Goal: Communication & Community: Answer question/provide support

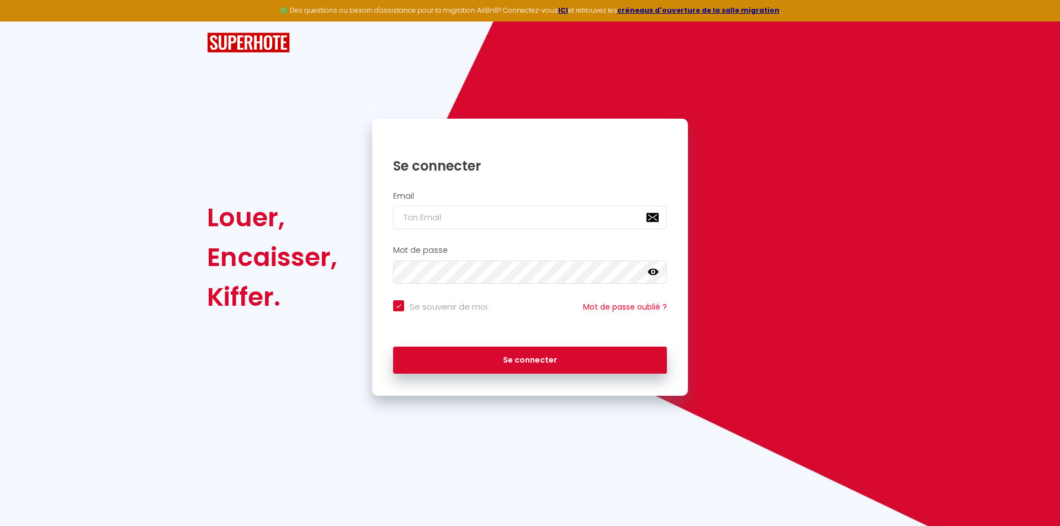
checkbox input "true"
click at [513, 217] on input "email" at bounding box center [530, 217] width 274 height 23
type input "k"
checkbox input "true"
type input "k."
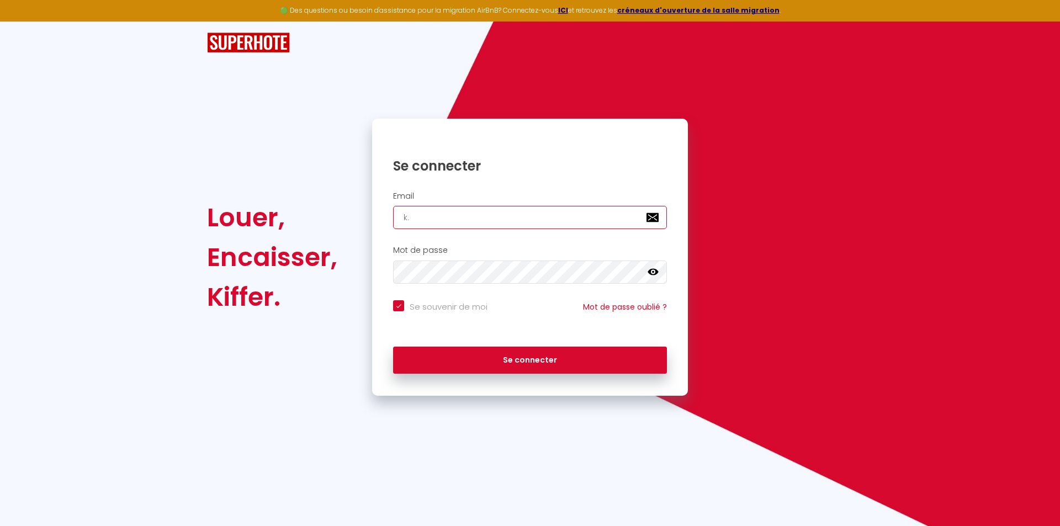
checkbox input "true"
type input "k.d"
checkbox input "true"
type input "k.de"
checkbox input "true"
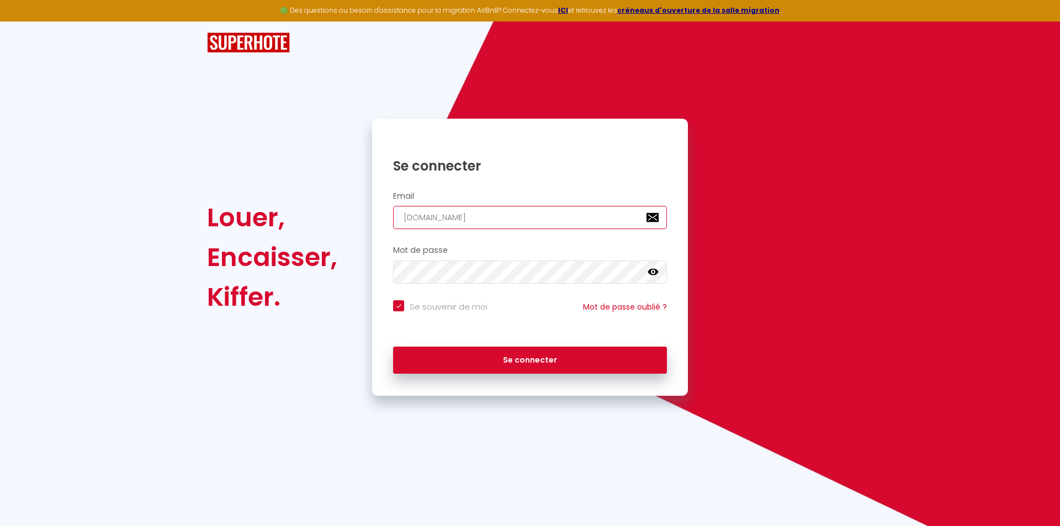
type input "k.des"
checkbox input "true"
type input "k.deso"
checkbox input "true"
type input "k.desou"
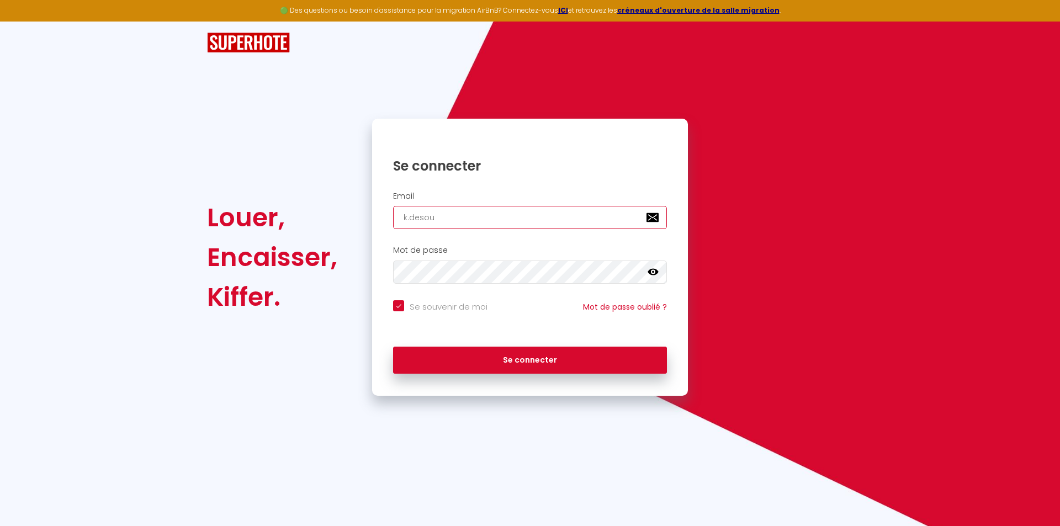
checkbox input "true"
type input "k.desous"
checkbox input "true"
type input "k.desousa"
checkbox input "true"
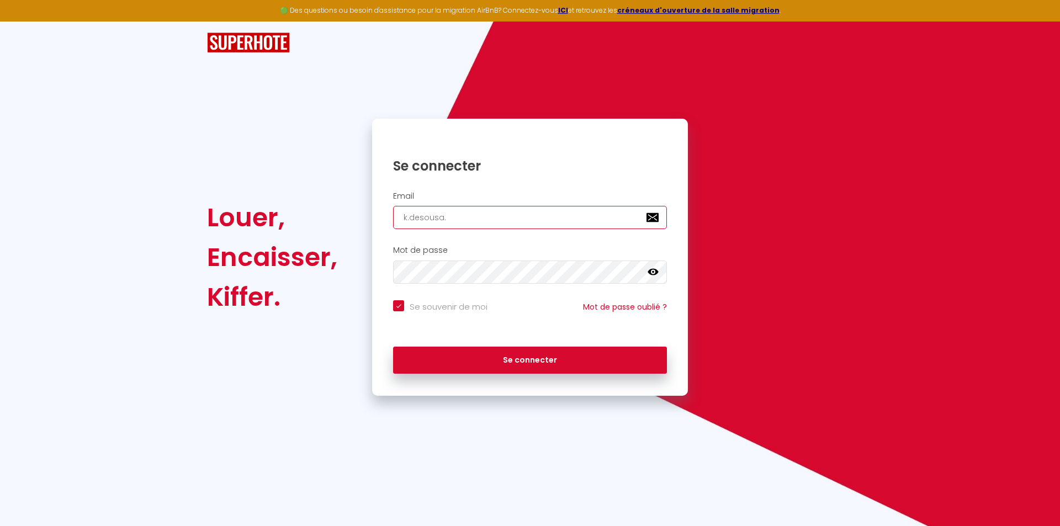
type input "k.desousa.k"
checkbox input "true"
type input "k.desousa.kd"
checkbox input "true"
type input "k.desousa.kds"
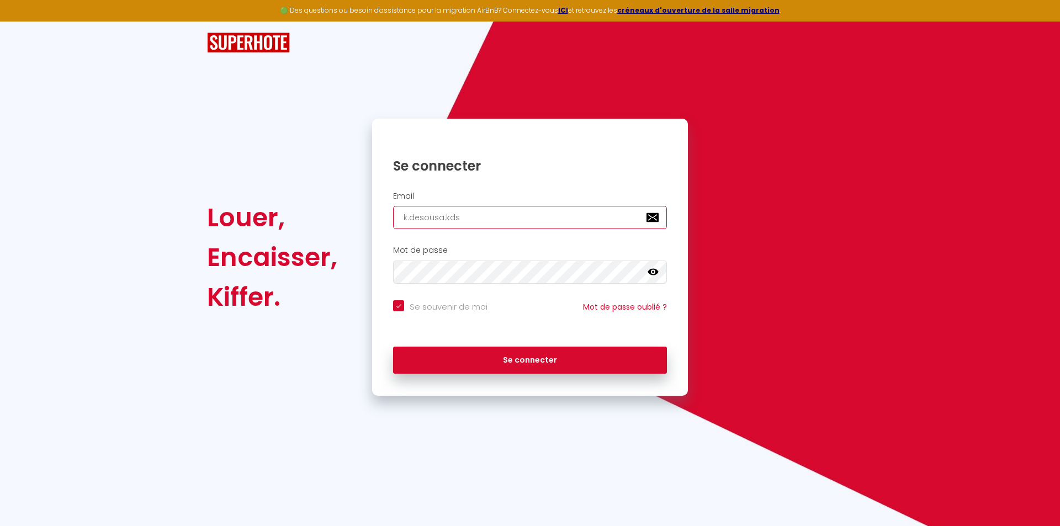
checkbox input "true"
type input "k.desousa.kds@"
checkbox input "true"
type input "k.desousa.kds@g"
checkbox input "true"
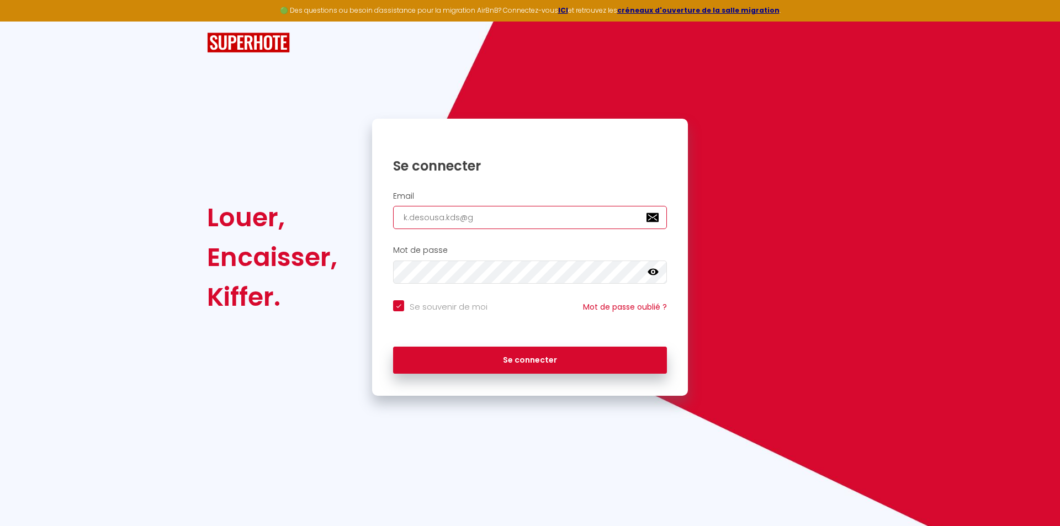
type input "k.desousa.kds@gm"
checkbox input "true"
type input "k.desousa.kds@gma"
checkbox input "true"
type input "k.desousa.kds@gmai"
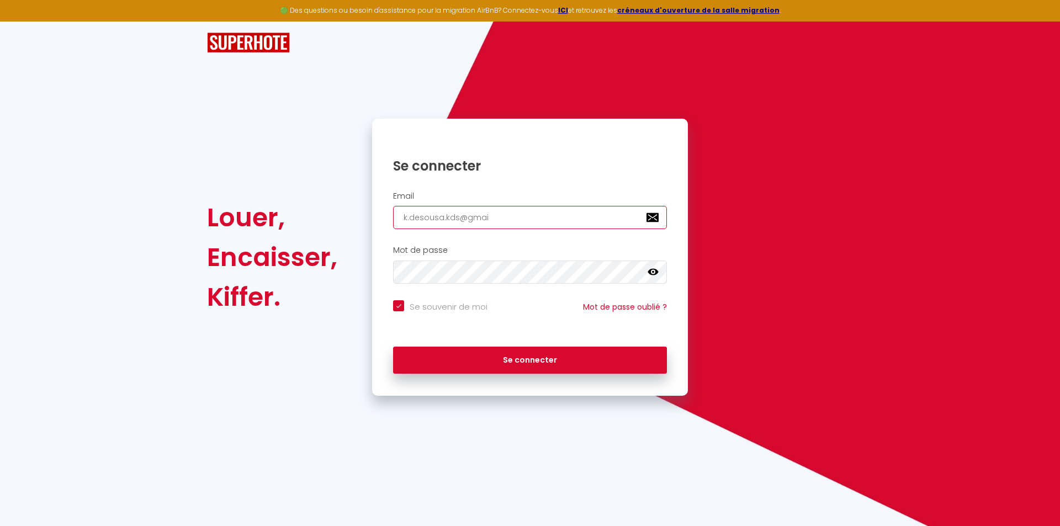
checkbox input "true"
type input "k.desousa.kds@gmail"
checkbox input "true"
type input "k.desousa.kds@gmail."
checkbox input "true"
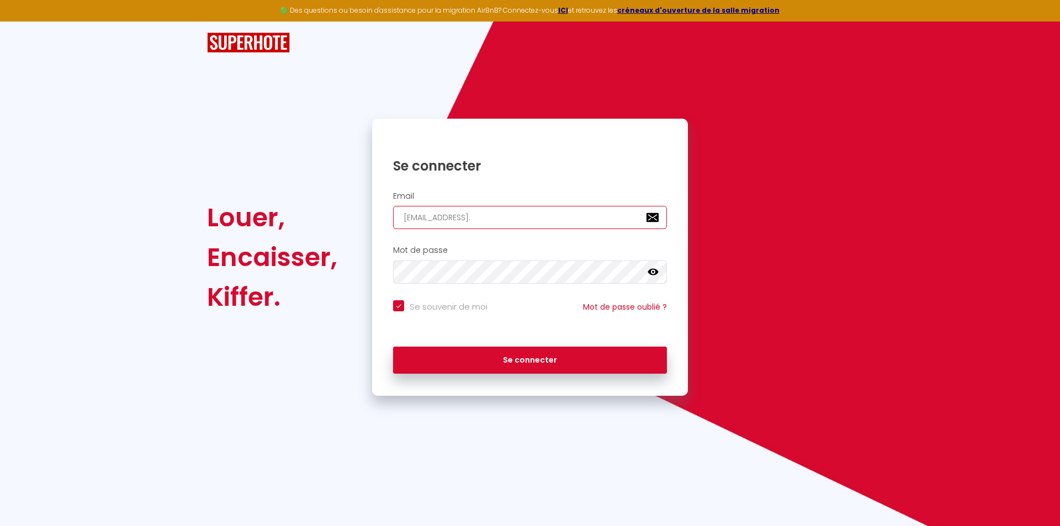
type input "k.desousa.kds@gmail.c"
checkbox input "true"
type input "k.desousa.kds@gmail.co"
checkbox input "true"
type input "[PERSON_NAME][EMAIL_ADDRESS][DOMAIN_NAME]"
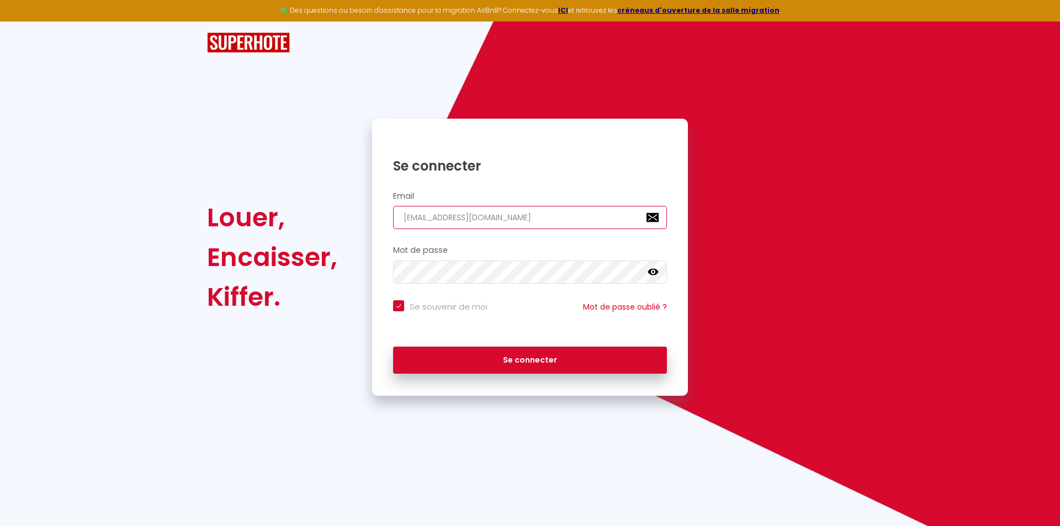
checkbox input "true"
type input "[PERSON_NAME][EMAIL_ADDRESS][DOMAIN_NAME]"
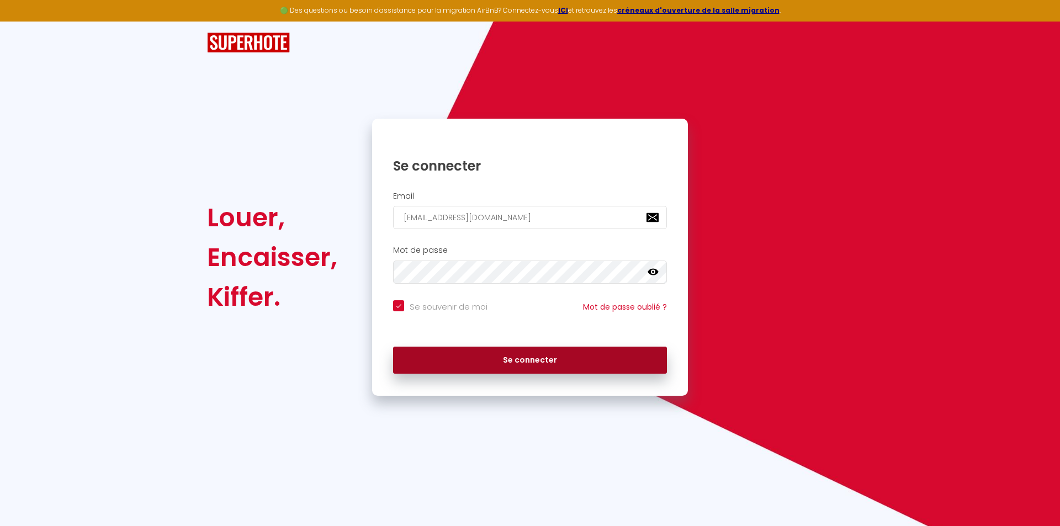
click at [569, 360] on button "Se connecter" at bounding box center [530, 361] width 274 height 28
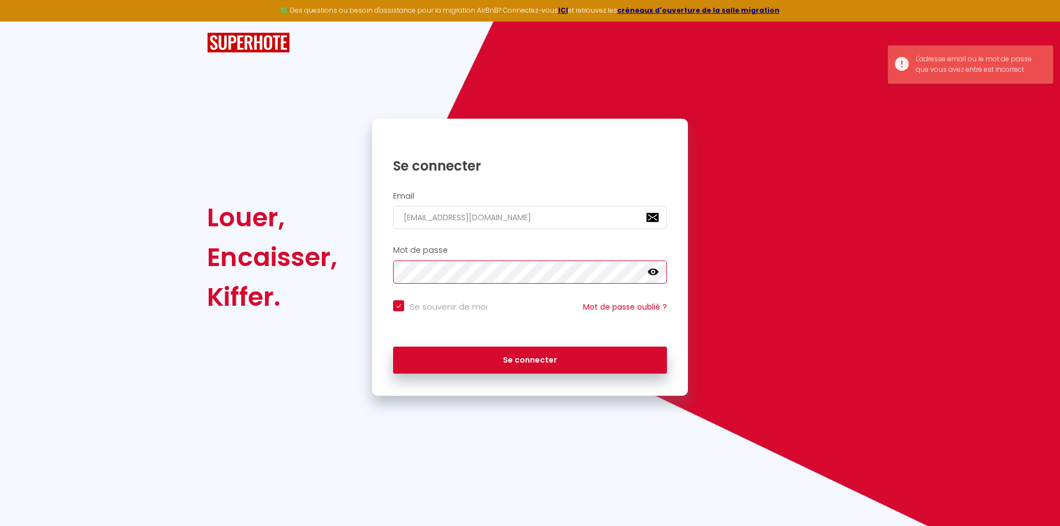
click at [393, 347] on button "Se connecter" at bounding box center [530, 361] width 274 height 28
click at [654, 273] on icon at bounding box center [653, 272] width 11 height 11
click at [393, 347] on button "Se connecter" at bounding box center [530, 361] width 274 height 28
checkbox input "true"
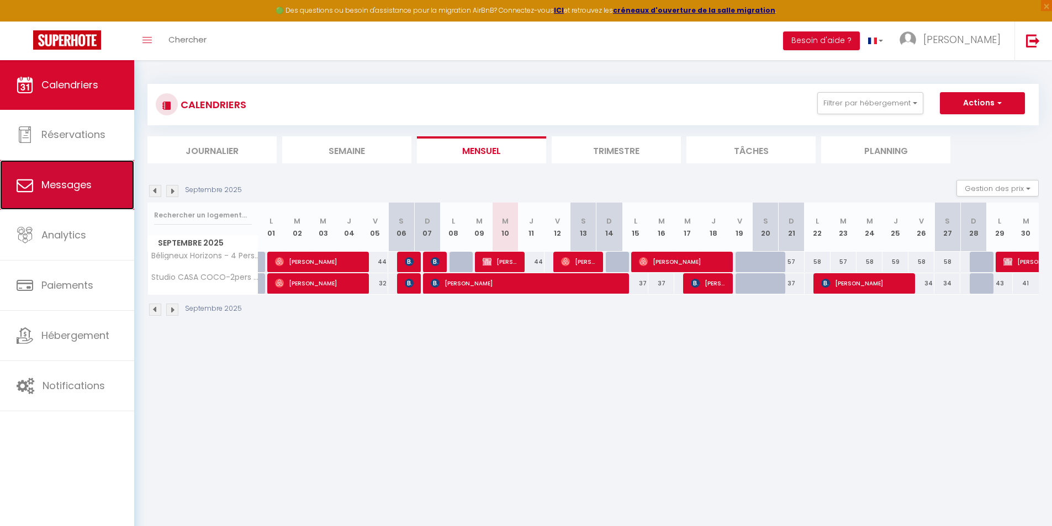
click at [81, 196] on link "Messages" at bounding box center [67, 185] width 134 height 50
select select "message"
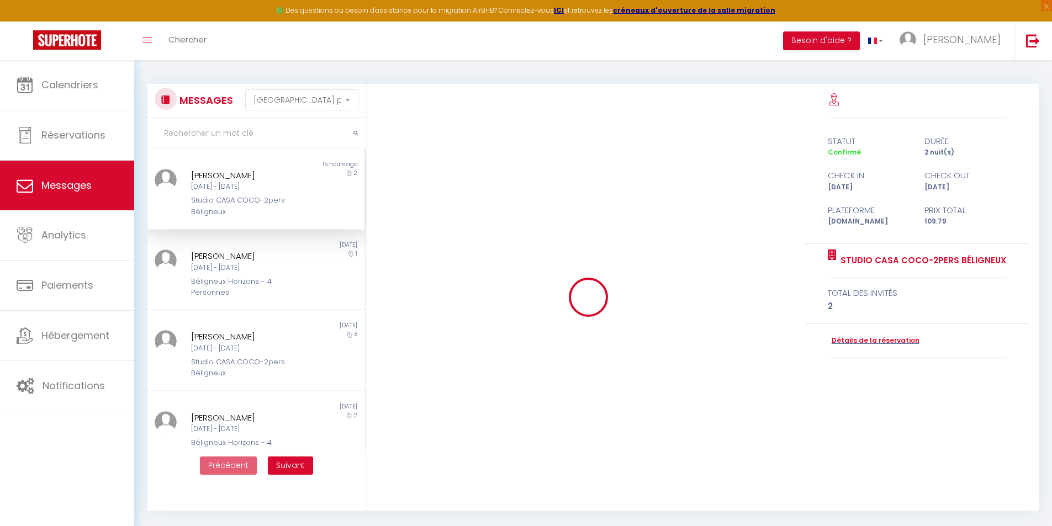
scroll to position [200, 0]
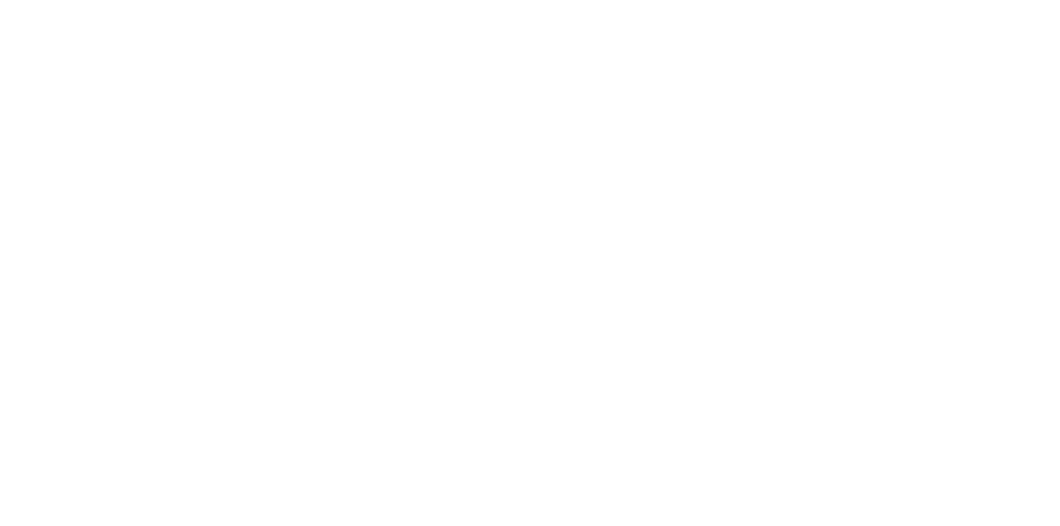
select select "message"
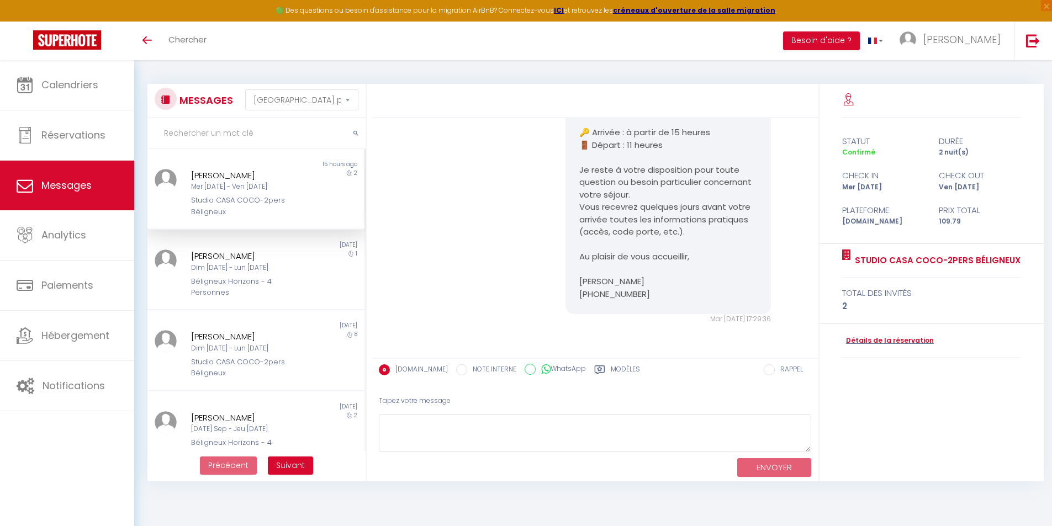
click at [282, 137] on input "text" at bounding box center [256, 133] width 218 height 31
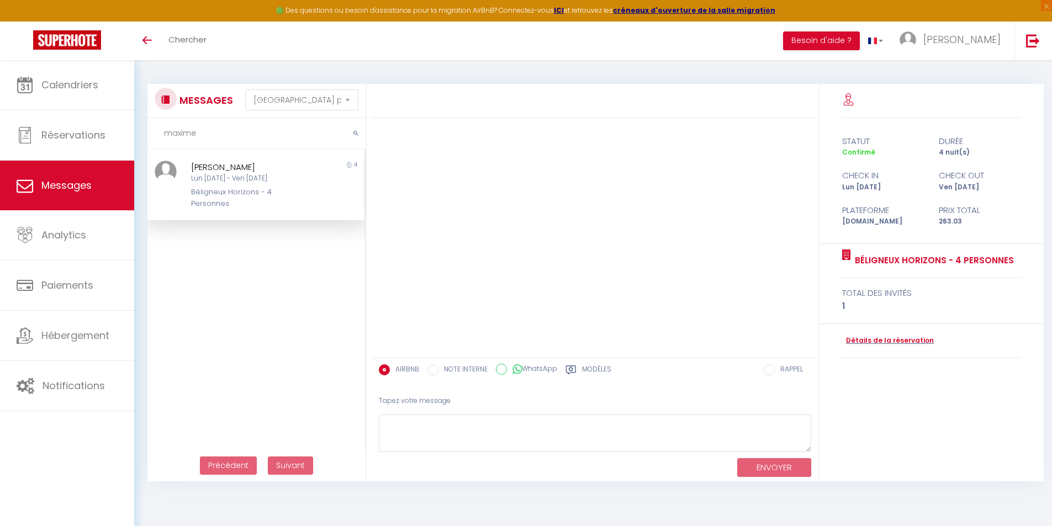
type input "maxime"
click at [244, 182] on div "Lun [DATE] - Ven [DATE]" at bounding box center [247, 178] width 112 height 10
click at [240, 193] on div "Béligneux Horizons - 4 Personnes" at bounding box center [247, 198] width 112 height 23
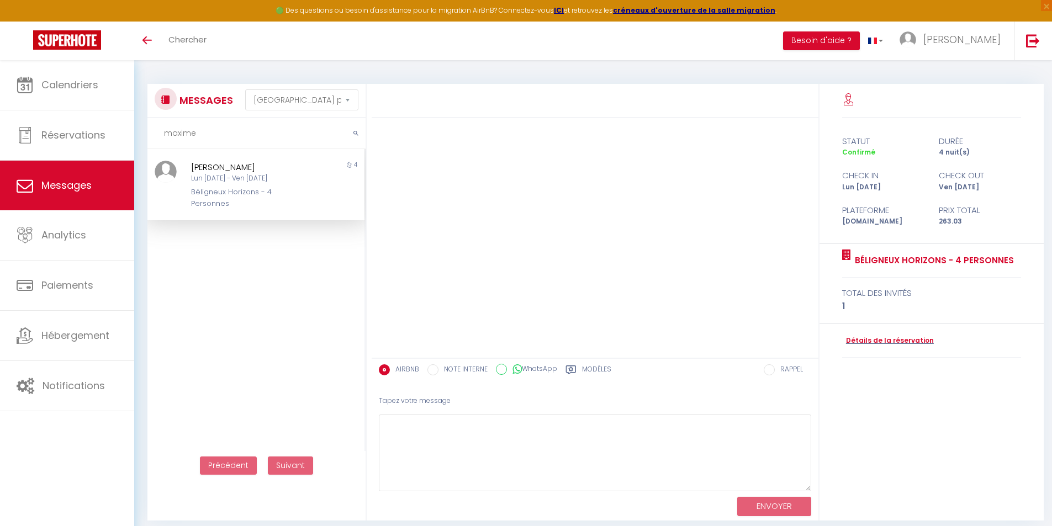
drag, startPoint x: 808, startPoint y: 448, endPoint x: 824, endPoint y: 498, distance: 53.2
click at [824, 498] on div "AIRBNB NOTE INTERNE WhatsApp Modèles 10 « ‹ » › [DATE] [PHONE_NUMBER] Sun Mon T…" at bounding box center [711, 302] width 679 height 437
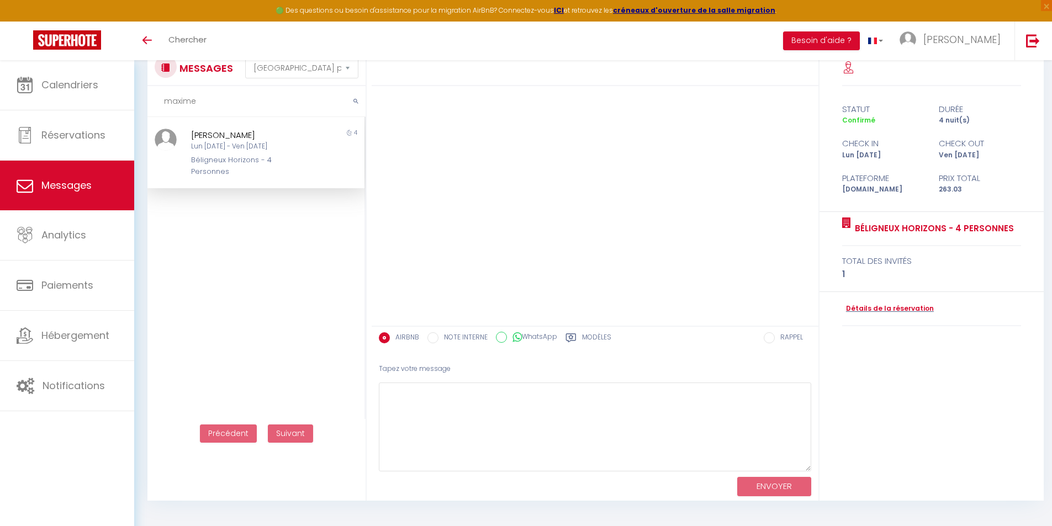
scroll to position [60, 0]
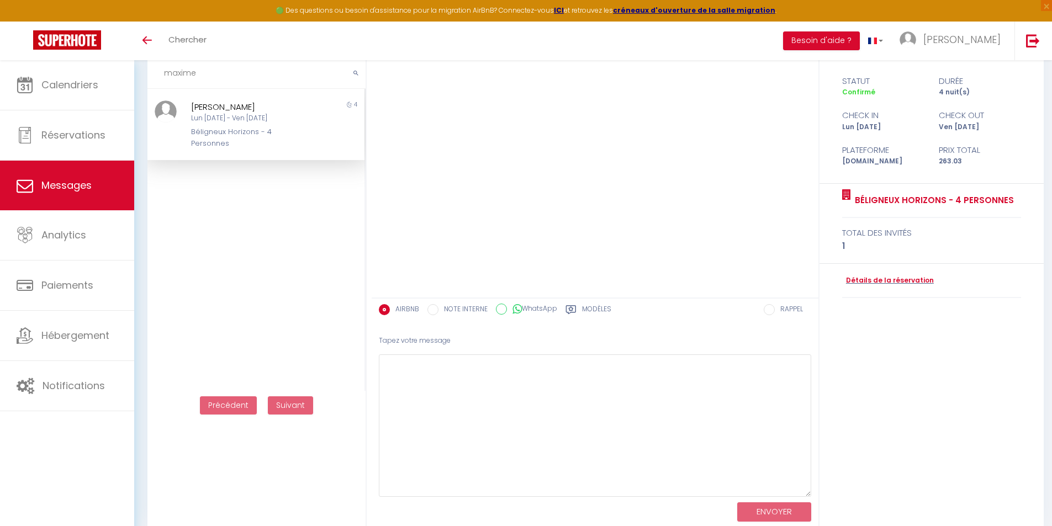
drag, startPoint x: 806, startPoint y: 441, endPoint x: 809, endPoint y: 495, distance: 53.6
click at [809, 495] on textarea at bounding box center [595, 425] width 432 height 142
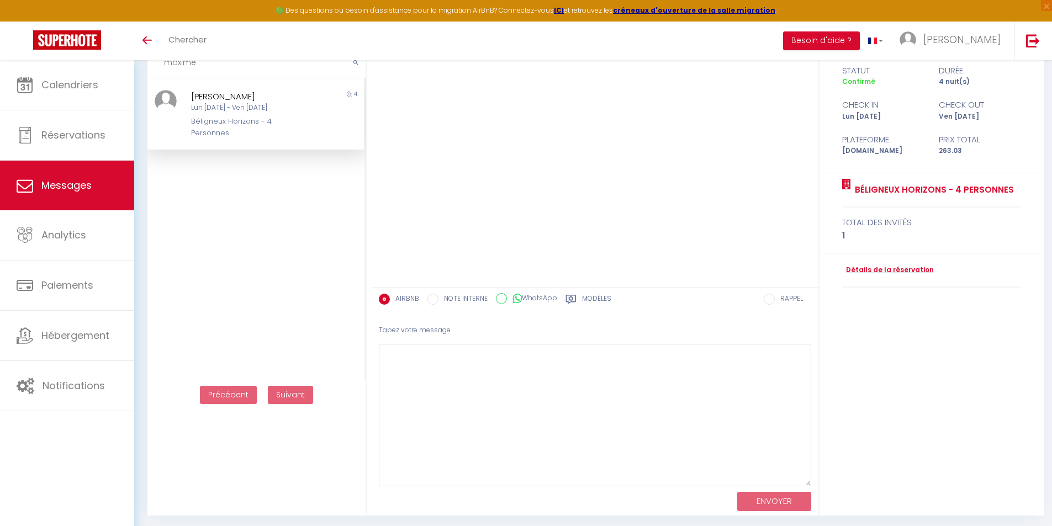
scroll to position [73, 0]
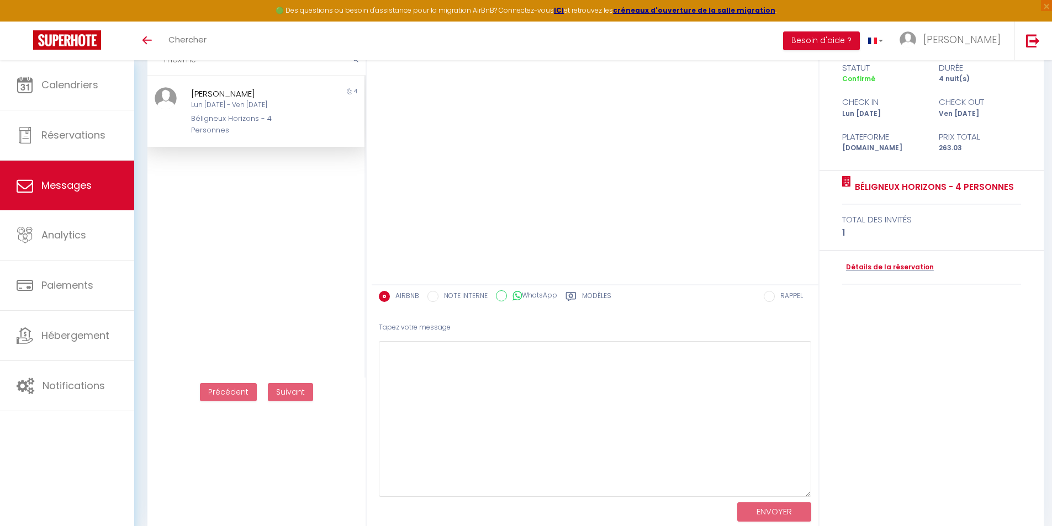
drag, startPoint x: 807, startPoint y: 481, endPoint x: 807, endPoint y: 495, distance: 13.3
click at [807, 495] on textarea at bounding box center [595, 419] width 432 height 156
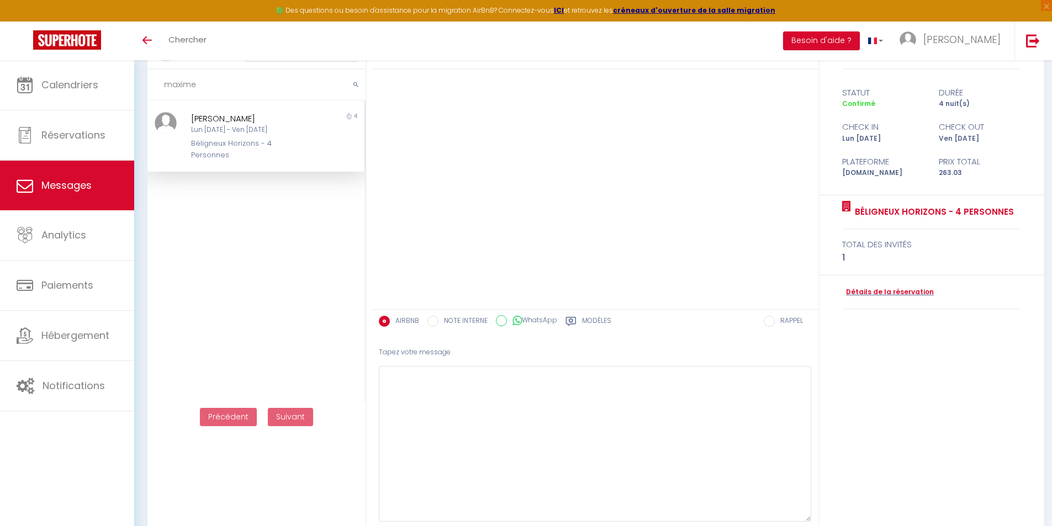
scroll to position [0, 0]
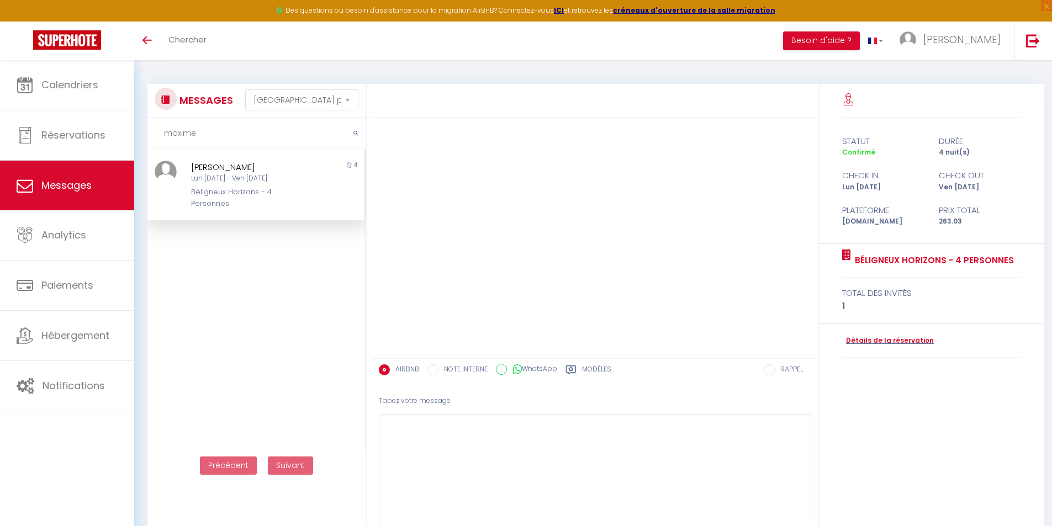
drag, startPoint x: 245, startPoint y: 137, endPoint x: -24, endPoint y: 148, distance: 269.1
click at [0, 148] on html "🟢 Des questions ou besoin d'assistance pour la migration AirBnB? Connectez-vous…" at bounding box center [526, 263] width 1052 height 526
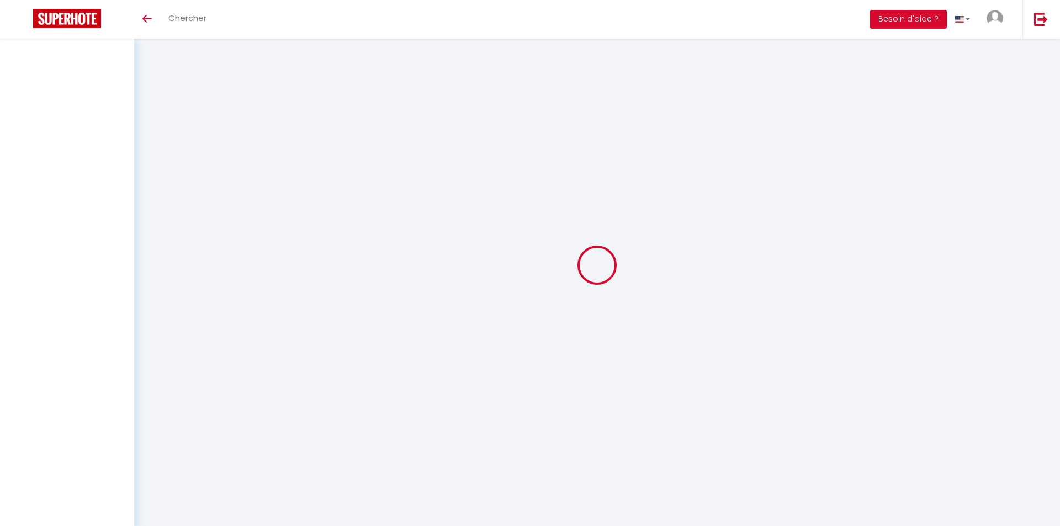
select select "message"
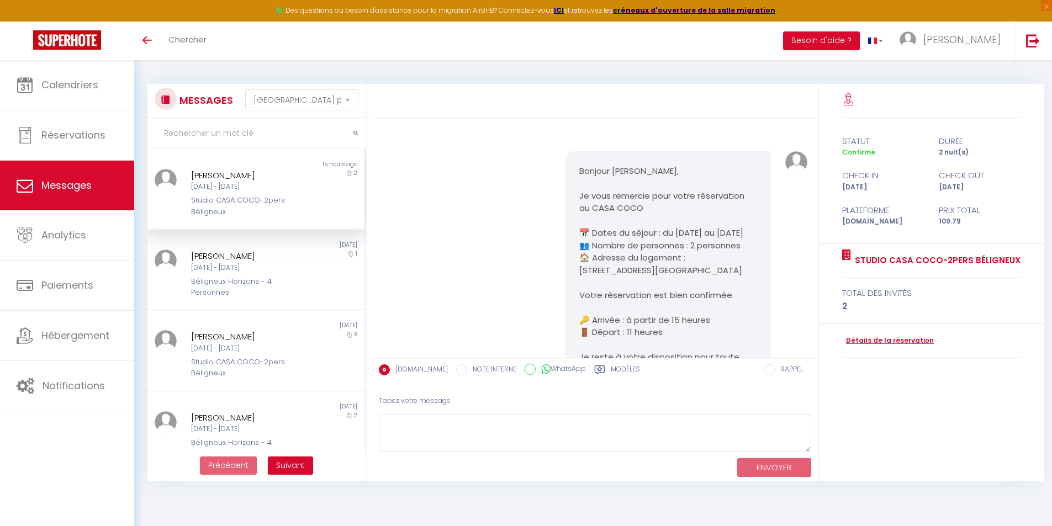
scroll to position [200, 0]
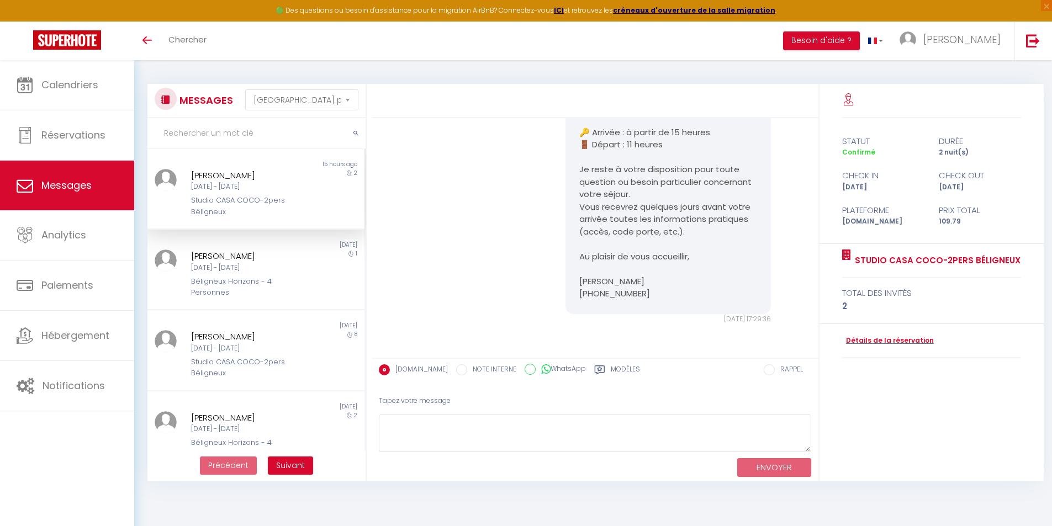
click at [270, 185] on div "Mer [DATE] - Ven [DATE]" at bounding box center [247, 187] width 112 height 10
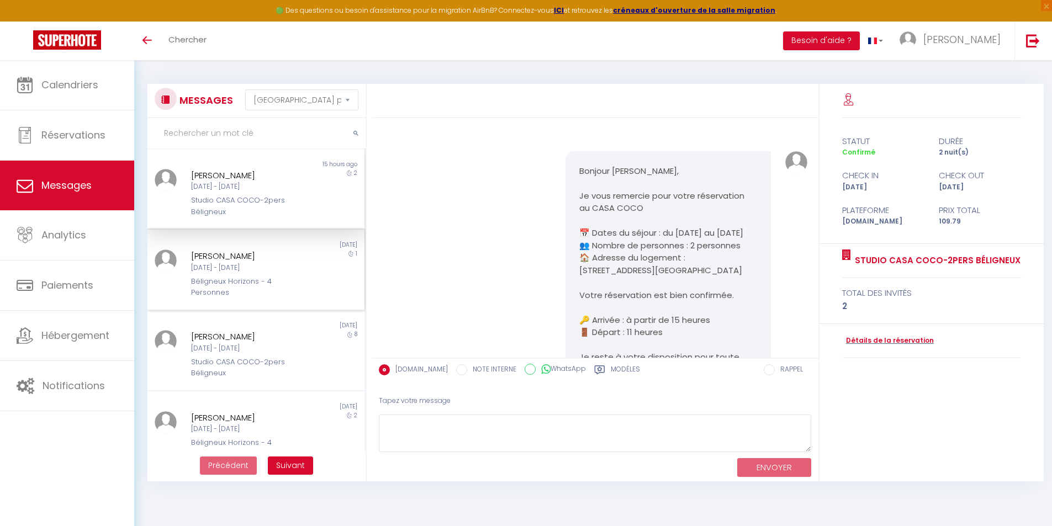
scroll to position [0, 0]
click at [284, 263] on div "Dim [DATE] - Lun [DATE]" at bounding box center [247, 268] width 112 height 10
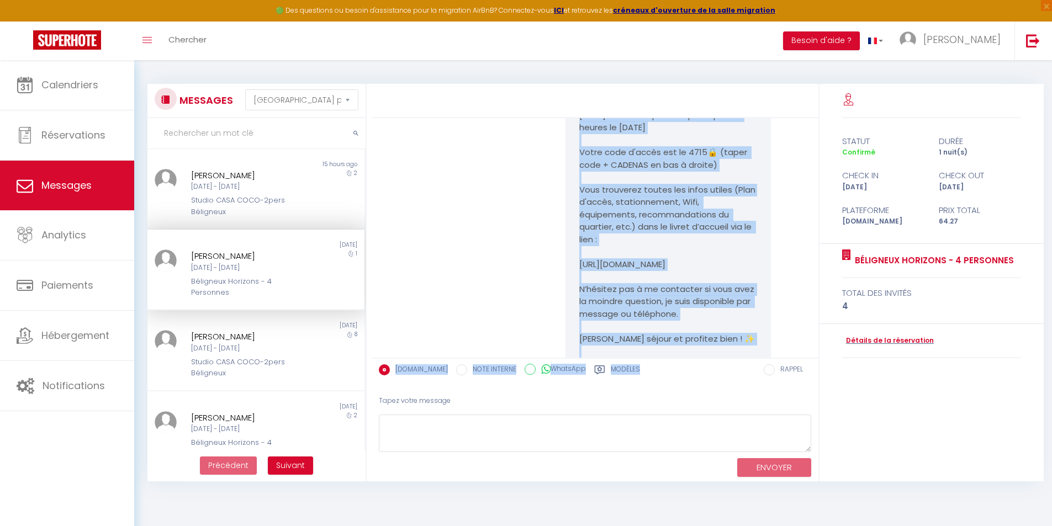
scroll to position [518, 0]
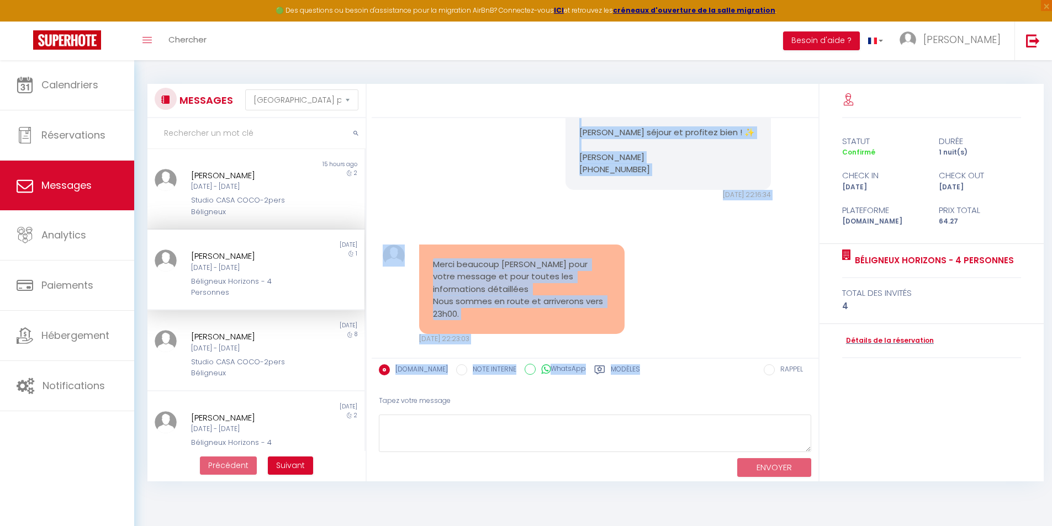
drag, startPoint x: 577, startPoint y: 165, endPoint x: 641, endPoint y: 220, distance: 84.6
copy pre "Bonjour Kateryna , Nous sommes ravis de vous accueillir dans notre logement Bél…"
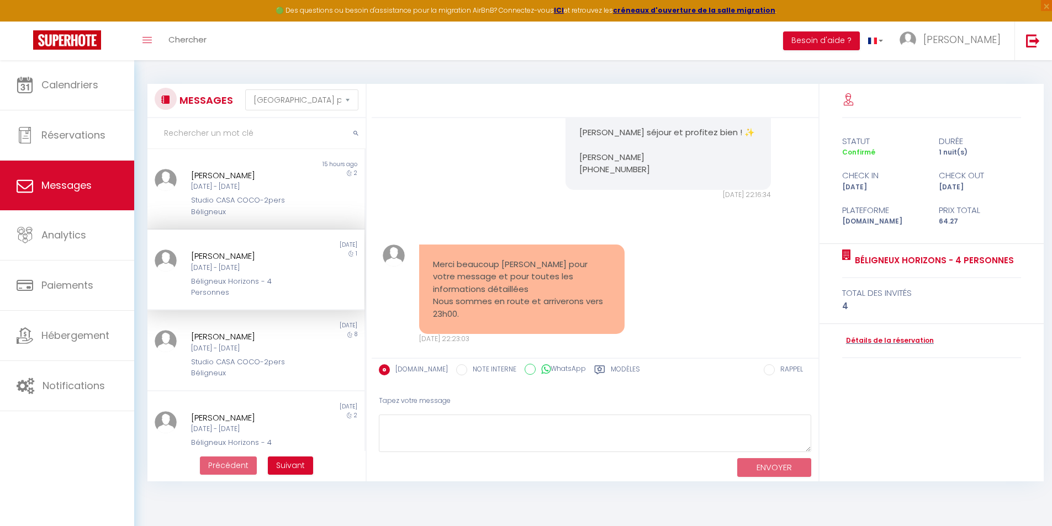
click at [241, 141] on input "text" at bounding box center [256, 133] width 218 height 31
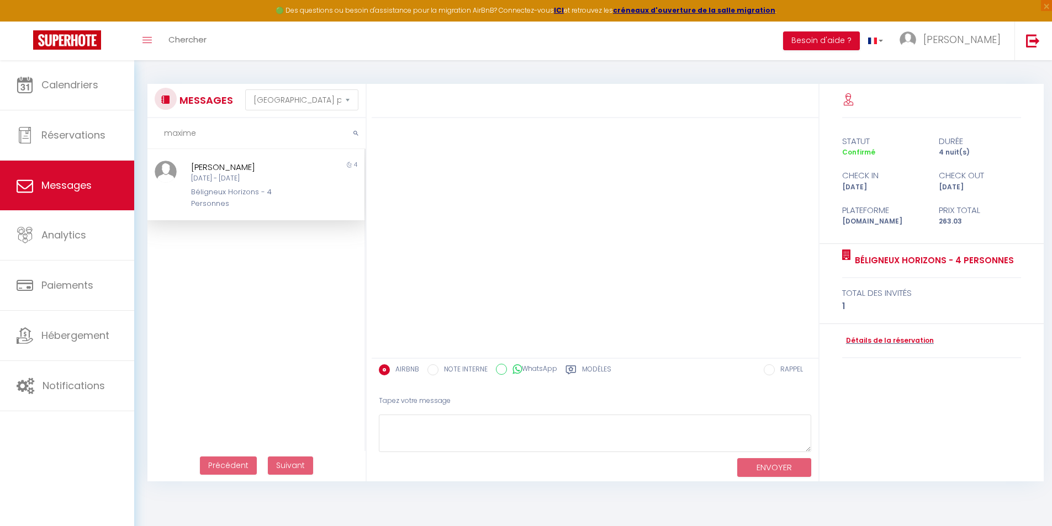
type input "maxime"
click at [254, 181] on div "Lun [DATE] - Ven [DATE]" at bounding box center [247, 178] width 112 height 10
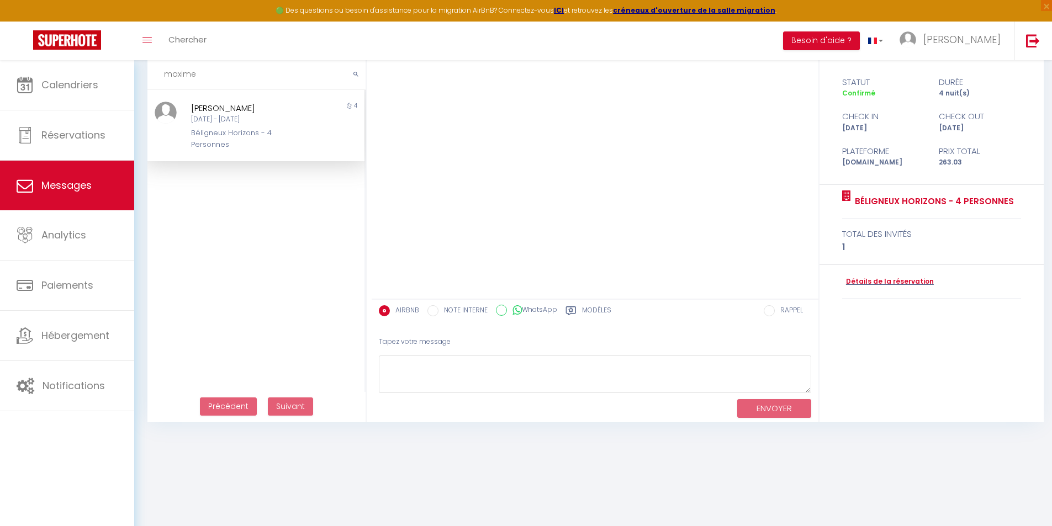
scroll to position [60, 0]
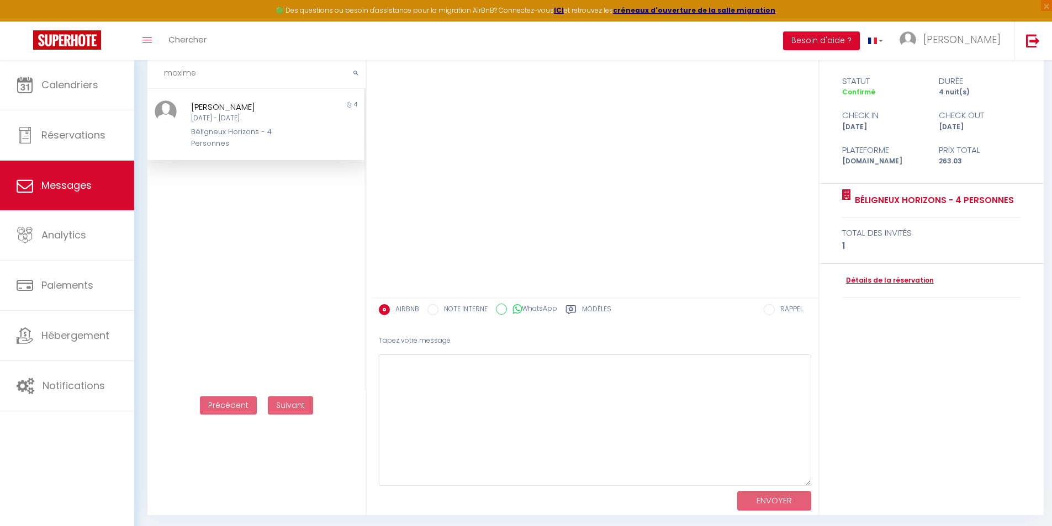
drag, startPoint x: 808, startPoint y: 390, endPoint x: 814, endPoint y: 484, distance: 93.5
click at [814, 484] on div "Tapez votre message ENVOYER" at bounding box center [595, 421] width 447 height 188
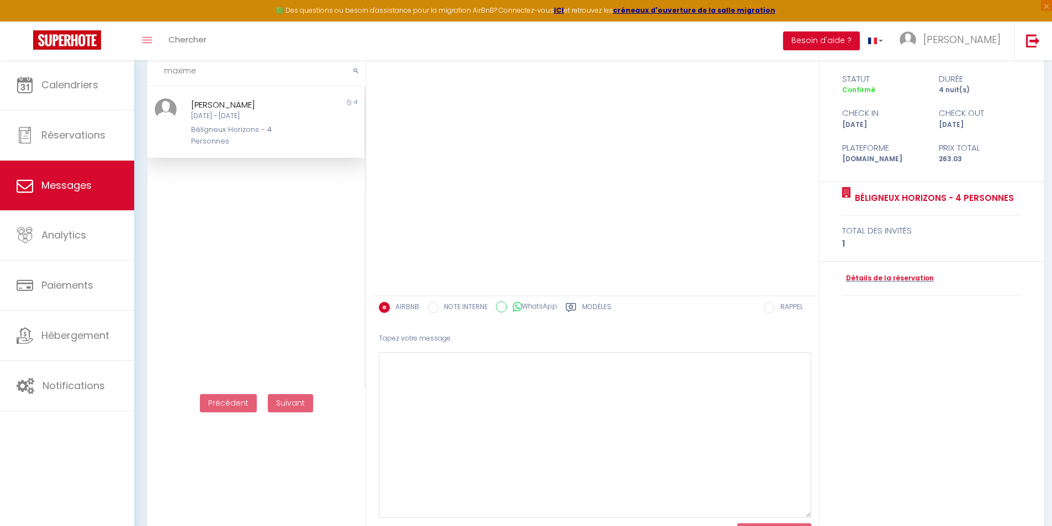
drag, startPoint x: 808, startPoint y: 481, endPoint x: 811, endPoint y: 518, distance: 37.6
click at [811, 518] on textarea at bounding box center [595, 435] width 432 height 166
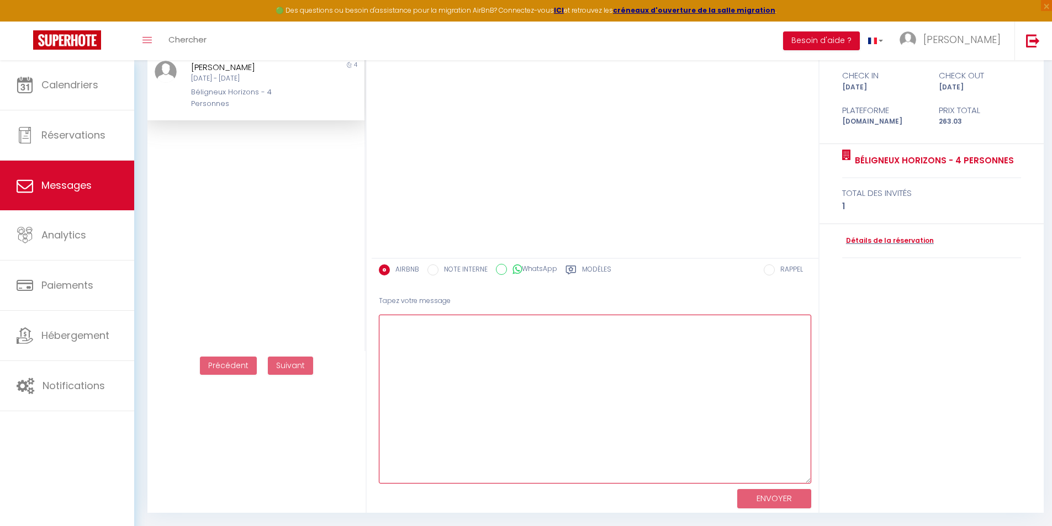
click at [505, 340] on textarea at bounding box center [595, 399] width 432 height 169
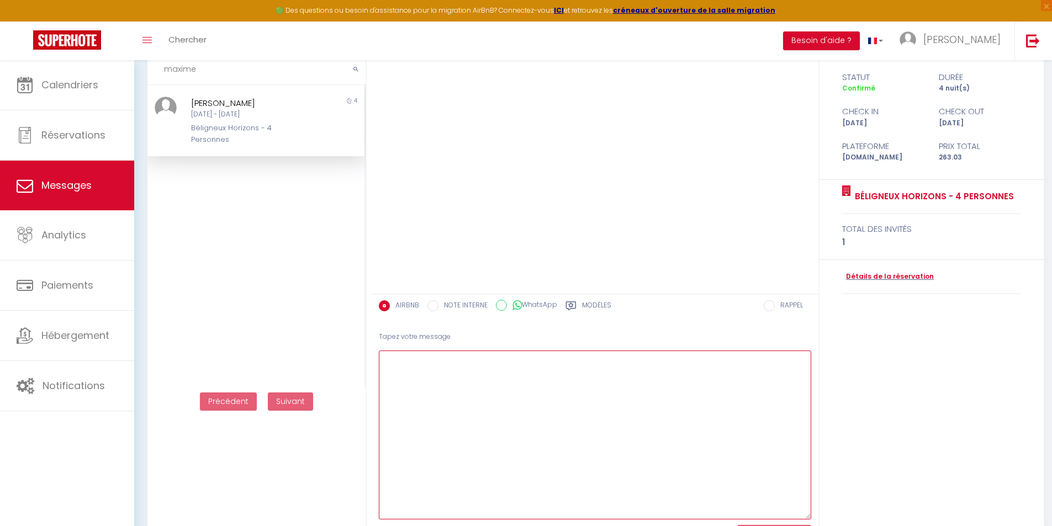
scroll to position [45, 0]
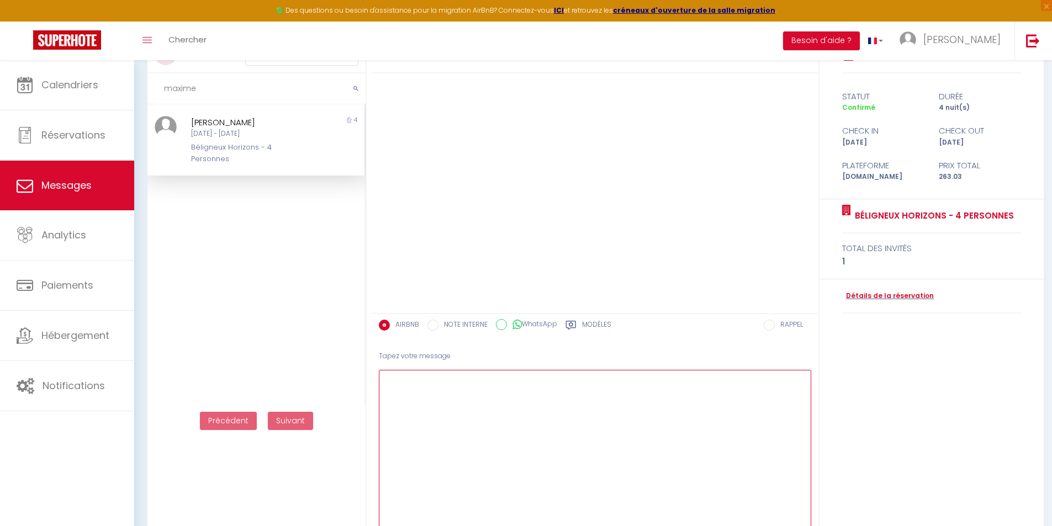
paste textarea "Bonjour Kateryna , Nous sommes ravis de vous accueillir dans notre logement Bél…"
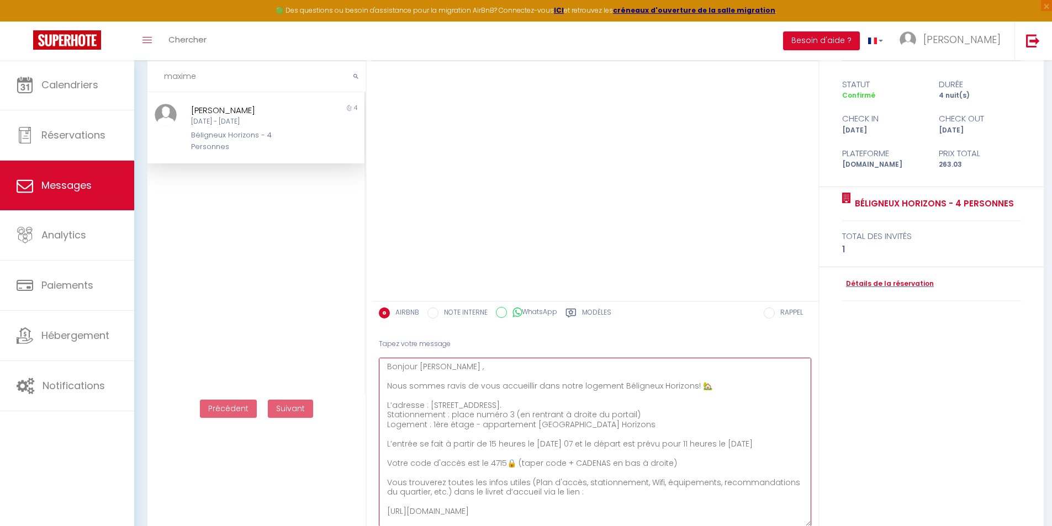
scroll to position [0, 0]
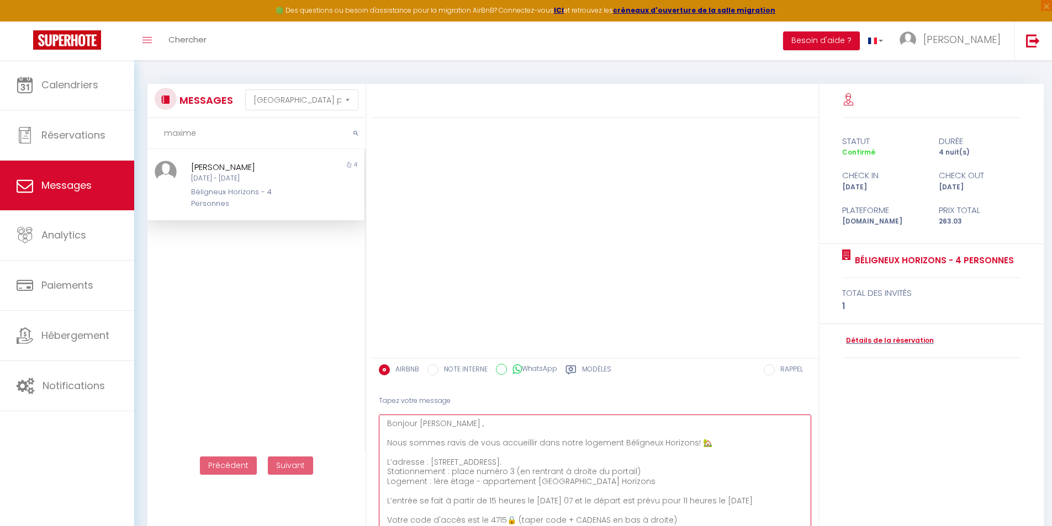
click at [452, 426] on textarea "Bonjour Kateryna , Nous sommes ravis de vous accueillir dans notre logement Bél…" at bounding box center [595, 499] width 432 height 169
type textarea "Bonjour Maxime , Nous sommes ravis de vous accueillir dans notre logement Bélig…"
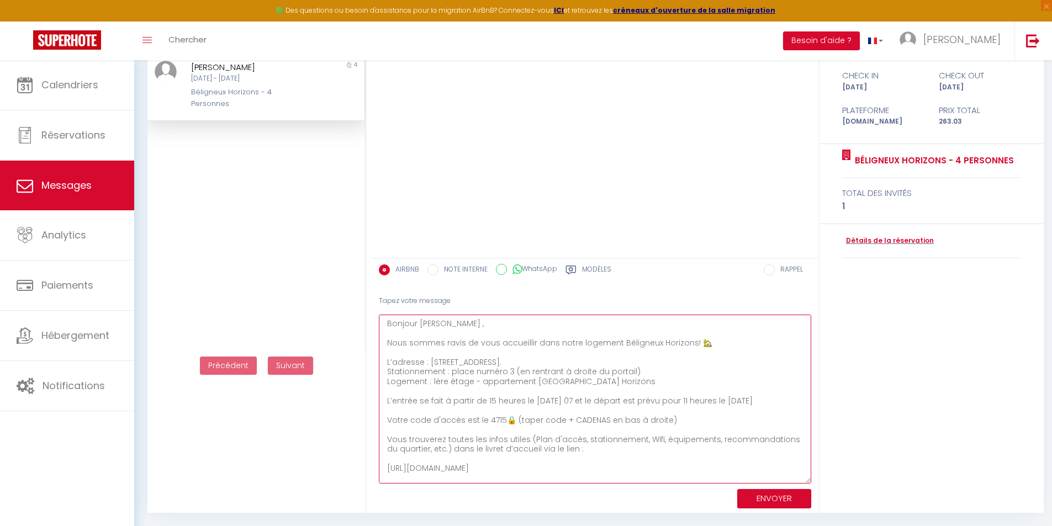
drag, startPoint x: 555, startPoint y: 479, endPoint x: 374, endPoint y: 304, distance: 251.4
click at [379, 306] on div "Tapez votre message Bonjour Maxime , Nous sommes ravis de vous accueillir dans …" at bounding box center [595, 400] width 447 height 225
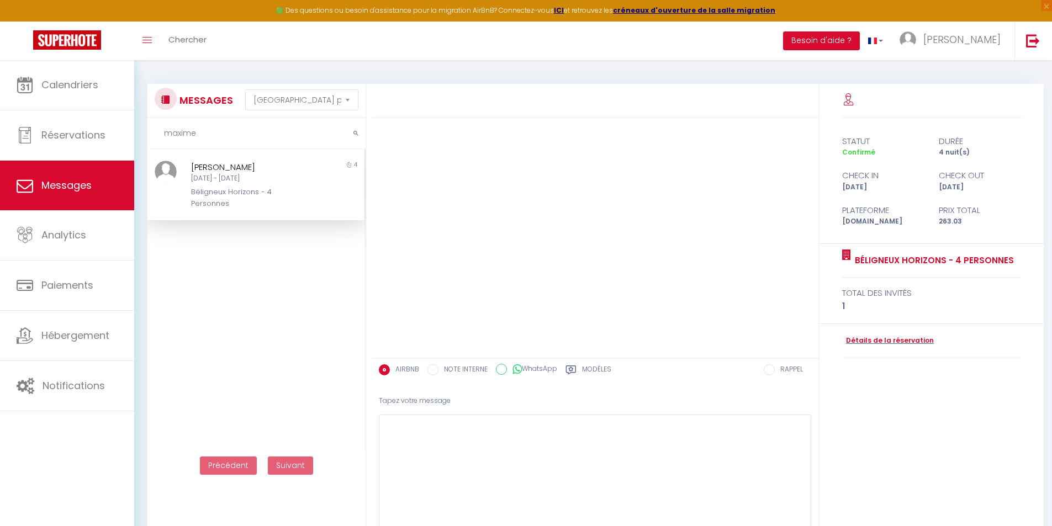
drag, startPoint x: 246, startPoint y: 139, endPoint x: 228, endPoint y: 138, distance: 18.3
click at [246, 139] on input "maxime" at bounding box center [256, 133] width 218 height 31
drag, startPoint x: 228, startPoint y: 138, endPoint x: 140, endPoint y: 141, distance: 87.8
click at [140, 141] on div "MESSAGES Trier par date de réservation Trier par date de message maxime Non lu …" at bounding box center [253, 348] width 226 height 529
click at [308, 102] on select "Trier par date de réservation Trier par date de message" at bounding box center [301, 99] width 113 height 21
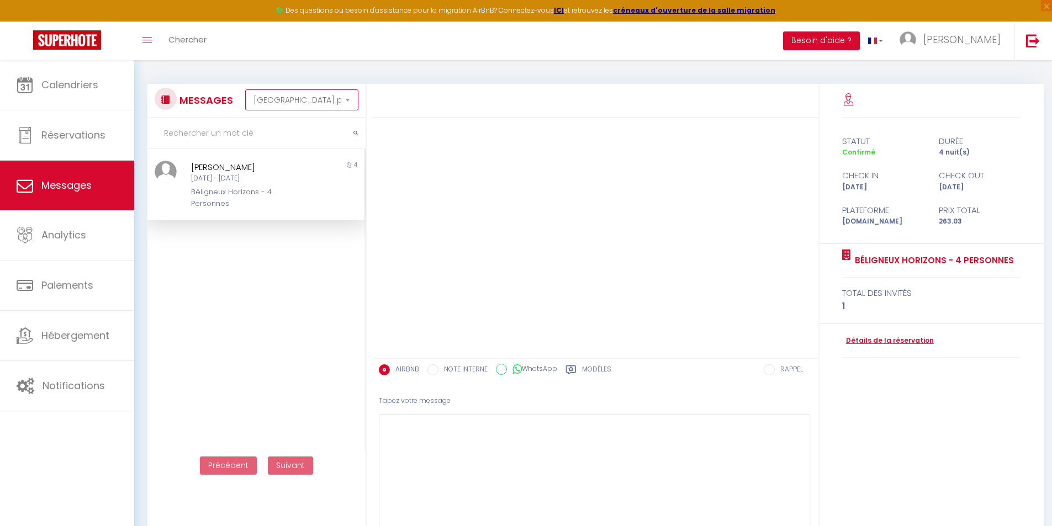
select select "booking"
click at [245, 89] on select "Trier par date de réservation Trier par date de message" at bounding box center [301, 99] width 113 height 21
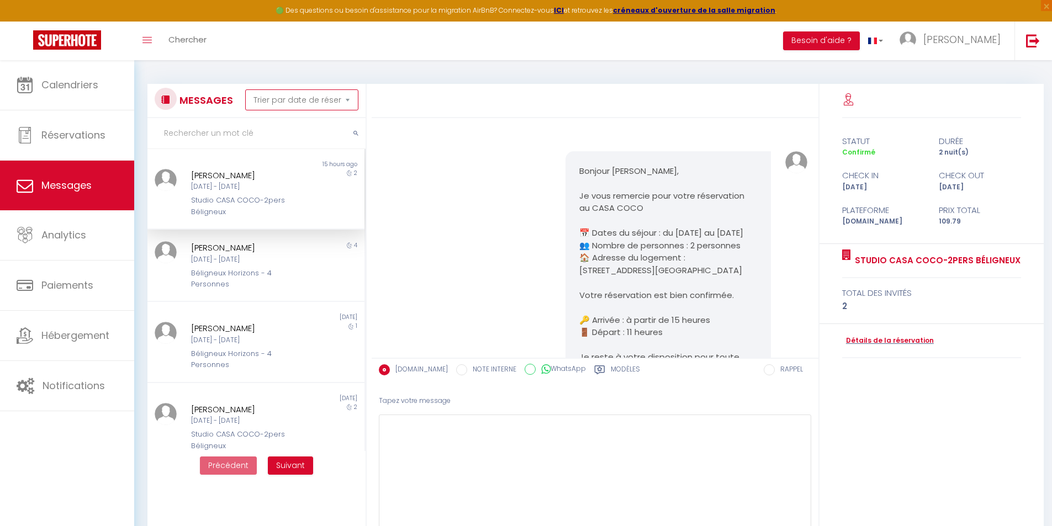
scroll to position [200, 0]
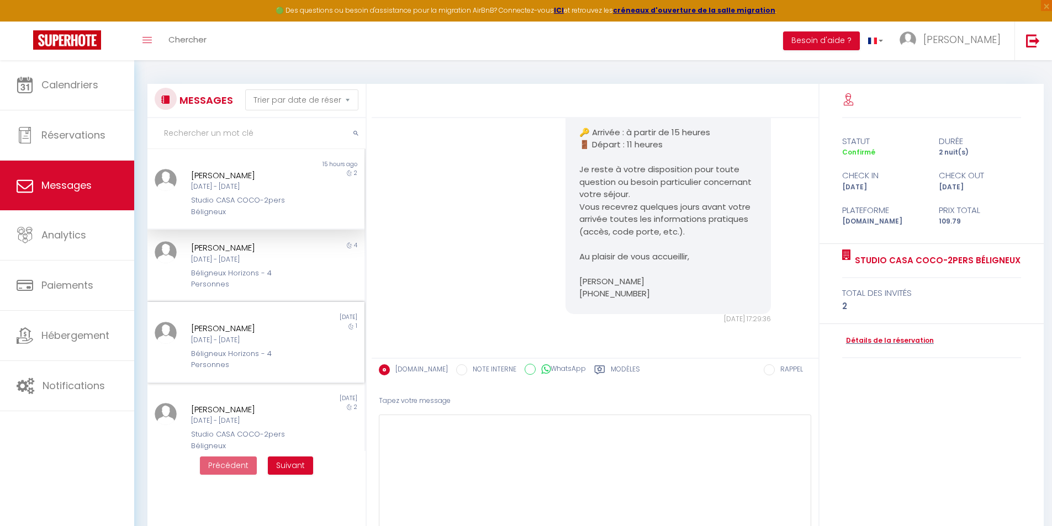
click at [275, 332] on div "[PERSON_NAME]" at bounding box center [247, 328] width 112 height 13
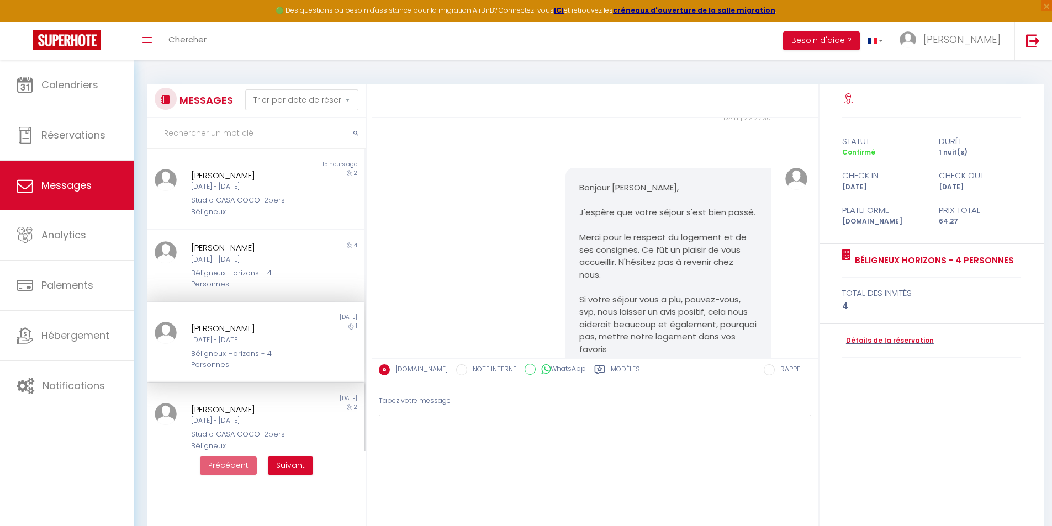
click at [226, 414] on div "[PERSON_NAME]" at bounding box center [247, 409] width 112 height 13
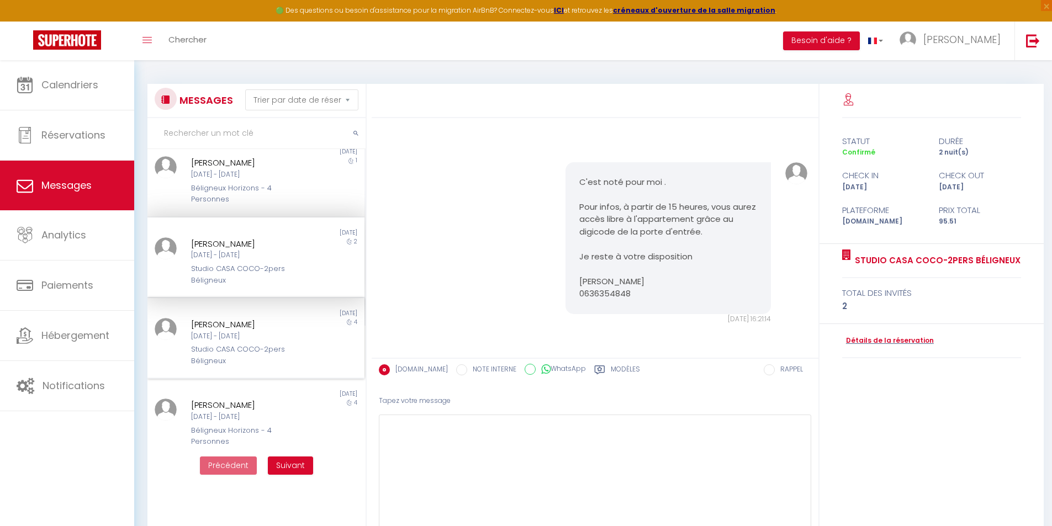
click at [268, 350] on div "Studio CASA COCO-2pers Béligneux" at bounding box center [247, 355] width 112 height 23
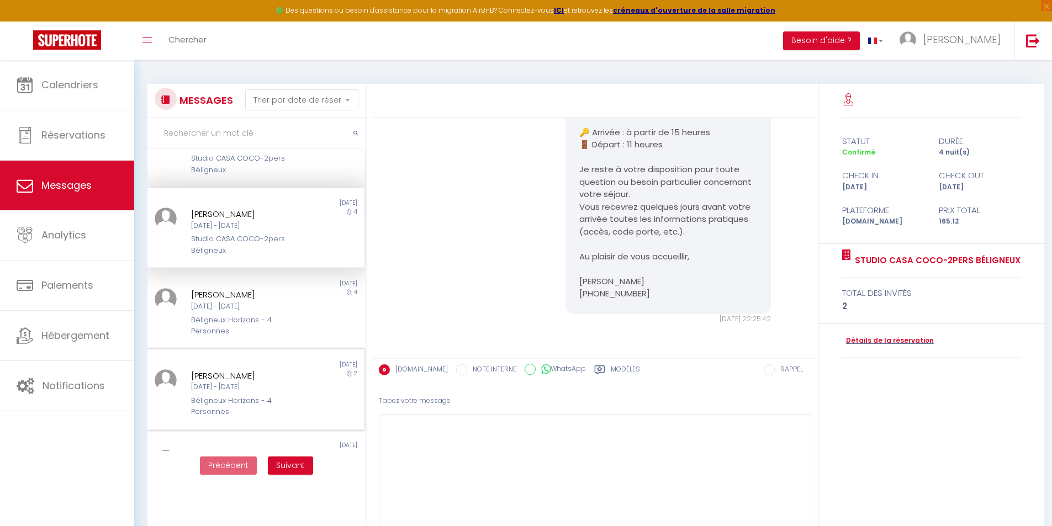
click at [268, 350] on div "Non lu 6 days ago Riccobono Magalie Ven 03 Oct - Dim 05 Oct Béligneux Horizons …" at bounding box center [255, 389] width 217 height 81
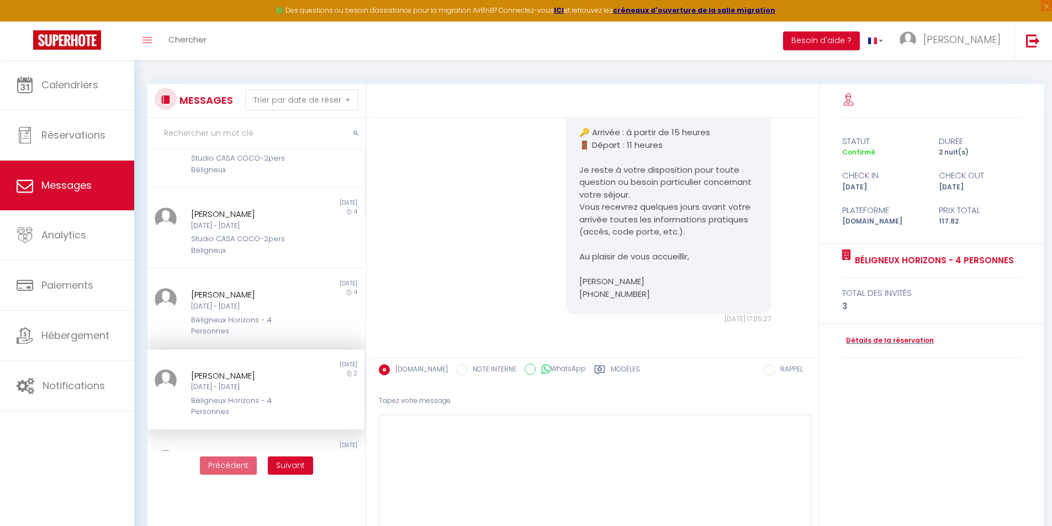
drag, startPoint x: 576, startPoint y: 168, endPoint x: 651, endPoint y: 291, distance: 144.9
click at [651, 291] on pre "Bonjour Magalie, Je vous remercie pour votre réservation au Béligneux Horizons …" at bounding box center [668, 133] width 178 height 336
copy pre "Bonjour Magalie, Je vous remercie pour votre réservation au Béligneux Horizons …"
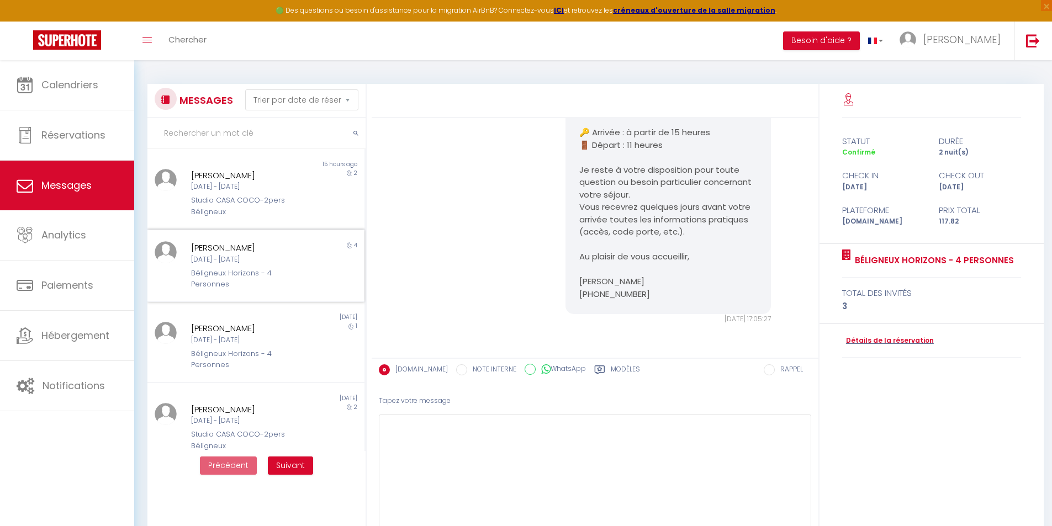
click at [254, 256] on div "Lun [DATE] - Ven [DATE]" at bounding box center [247, 259] width 112 height 10
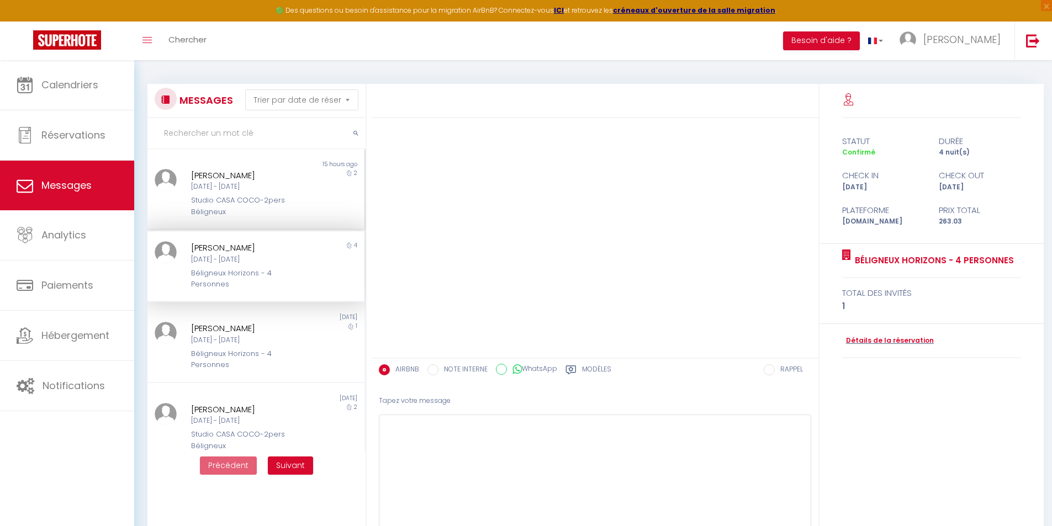
click at [261, 202] on div "Studio CASA COCO-2pers Béligneux" at bounding box center [247, 206] width 112 height 23
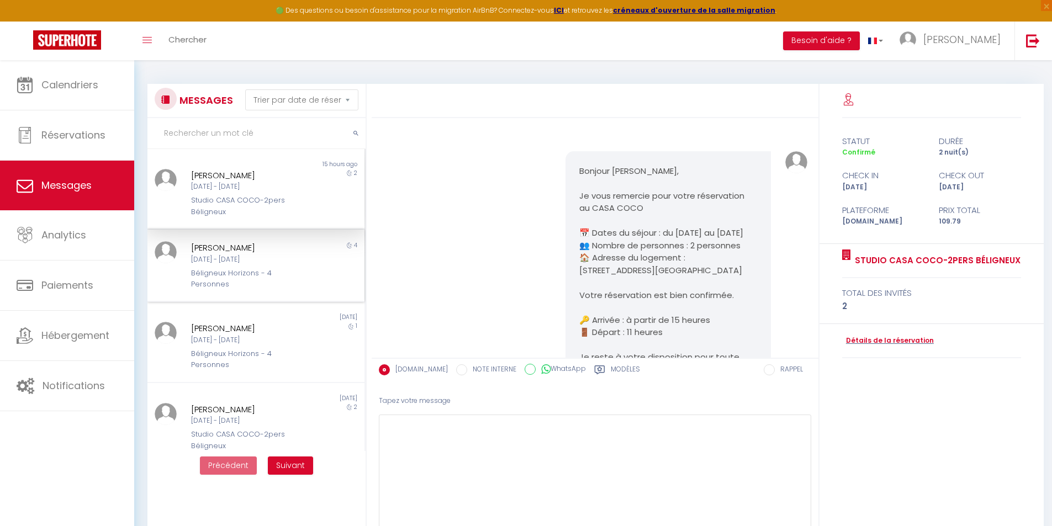
click at [231, 273] on div "Béligneux Horizons - 4 Personnes" at bounding box center [247, 279] width 112 height 23
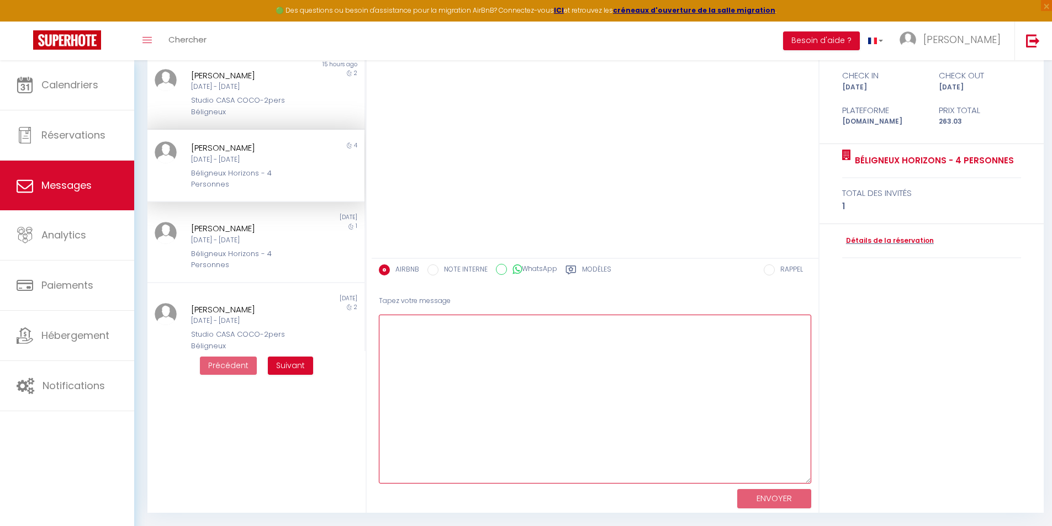
click at [547, 335] on textarea at bounding box center [595, 399] width 432 height 169
paste textarea "Bonjour Magalie, Je vous remercie pour votre réservation au Béligneux Horizons …"
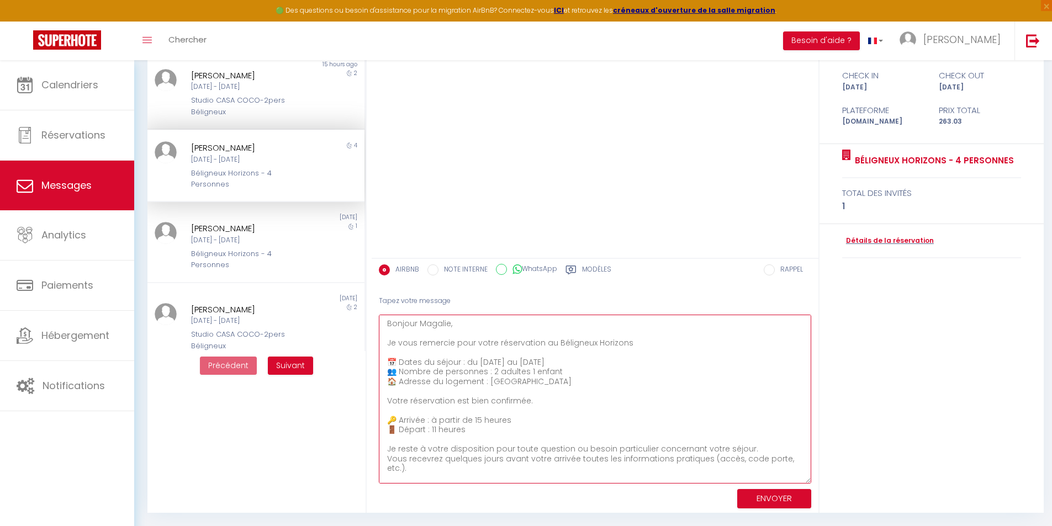
click at [448, 321] on textarea "Bonjour Magalie, Je vous remercie pour votre réservation au Béligneux Horizons …" at bounding box center [595, 399] width 432 height 169
drag, startPoint x: 478, startPoint y: 360, endPoint x: 656, endPoint y: 362, distance: 178.3
click at [656, 362] on textarea "Bonjour Maxime, Je vous remercie pour votre réservation au Béligneux Horizons 📅…" at bounding box center [595, 399] width 432 height 169
drag, startPoint x: 563, startPoint y: 372, endPoint x: 492, endPoint y: 374, distance: 70.1
click at [492, 374] on textarea "Bonjour Maxime, Je vous remercie pour votre réservation au Béligneux Horizons 📅…" at bounding box center [595, 399] width 432 height 169
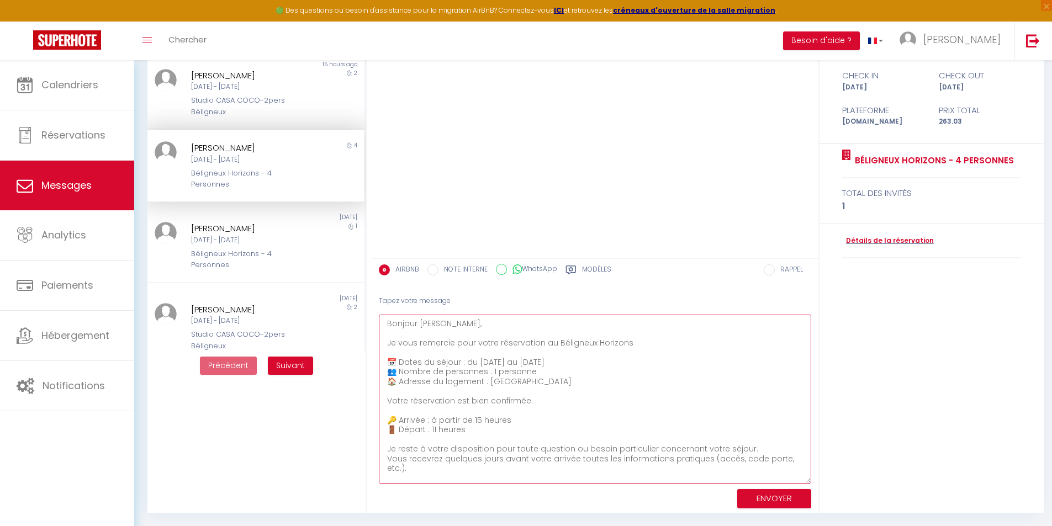
scroll to position [43, 0]
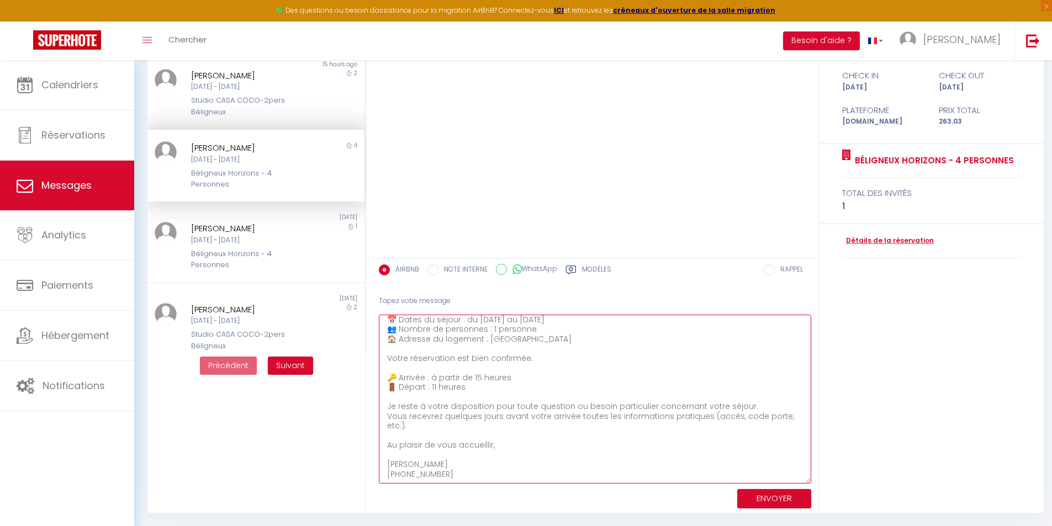
type textarea "Bonjour Maxime, Je vous remercie pour votre réservation au Béligneux Horizons 📅…"
click at [237, 166] on div "Maxime Herraiz Lun 15 Sep - Ven 19 Sep Béligneux Horizons - 4 Personnes" at bounding box center [246, 165] width 126 height 49
click at [752, 499] on button "ENVOYER" at bounding box center [774, 498] width 74 height 19
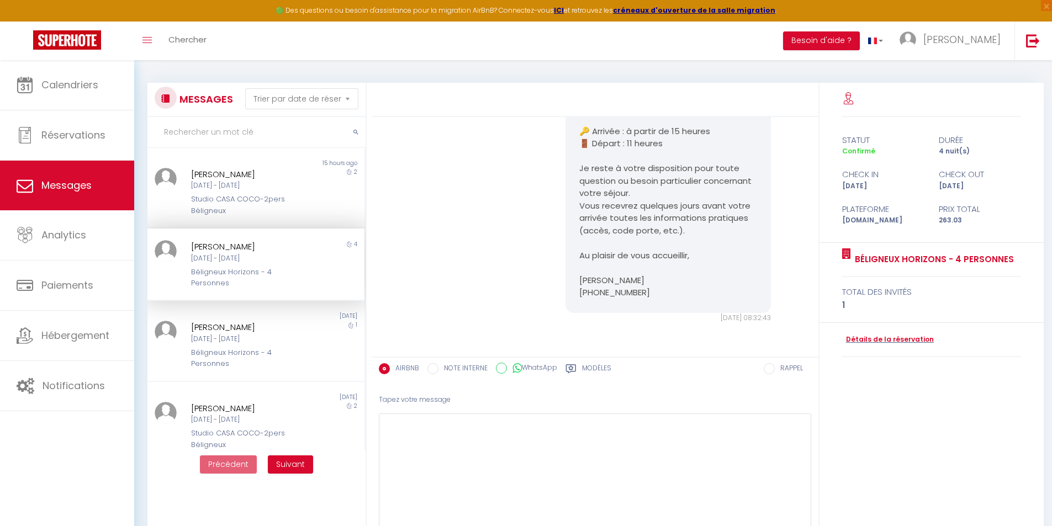
scroll to position [0, 0]
click at [233, 197] on div "Studio CASA COCO-2pers Béligneux" at bounding box center [247, 206] width 112 height 23
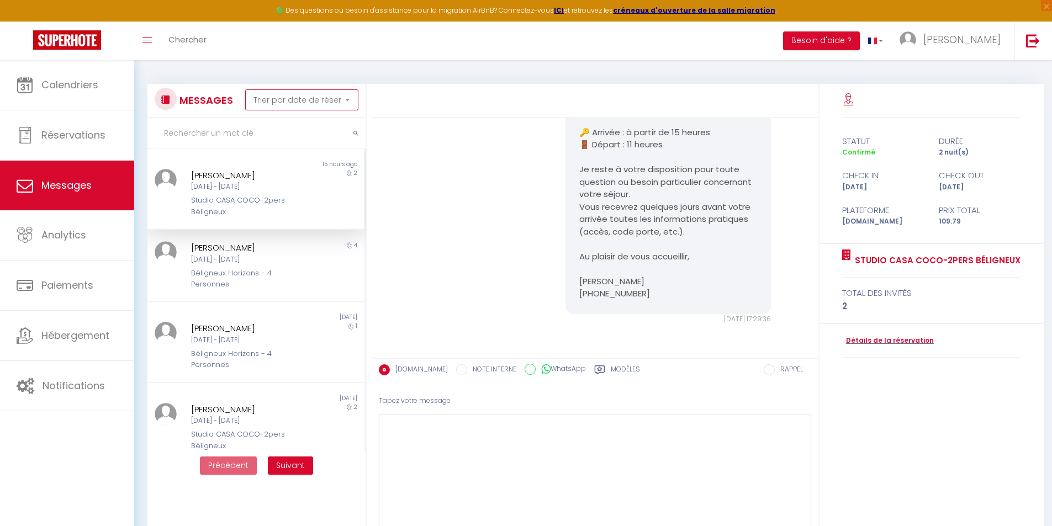
click at [296, 101] on select "Trier par date de réservation Trier par date de message" at bounding box center [301, 99] width 113 height 21
click at [245, 89] on select "Trier par date de réservation Trier par date de message" at bounding box center [301, 99] width 113 height 21
click at [268, 192] on div "Mer [DATE] - Ven [DATE]" at bounding box center [247, 187] width 112 height 10
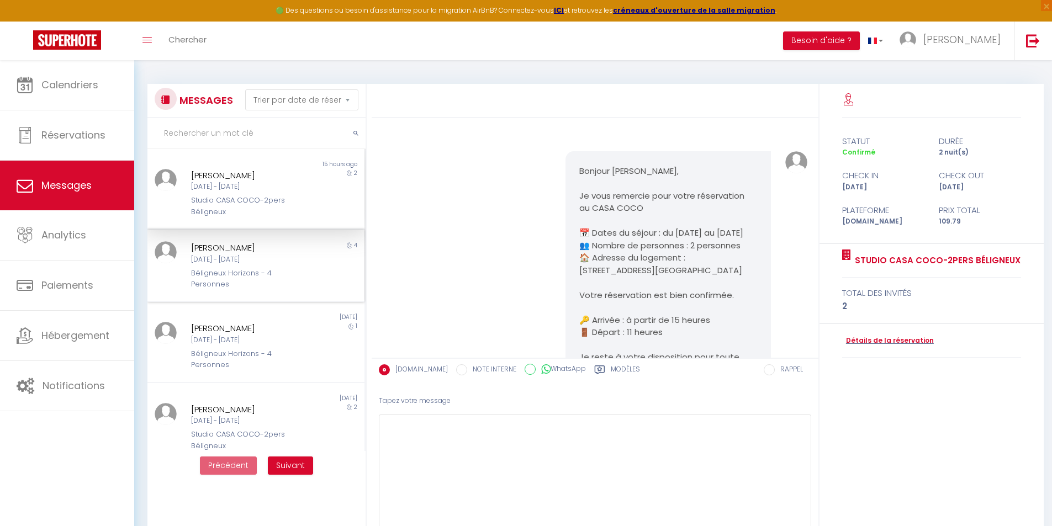
click at [262, 273] on div "Béligneux Horizons - 4 Personnes" at bounding box center [247, 279] width 112 height 23
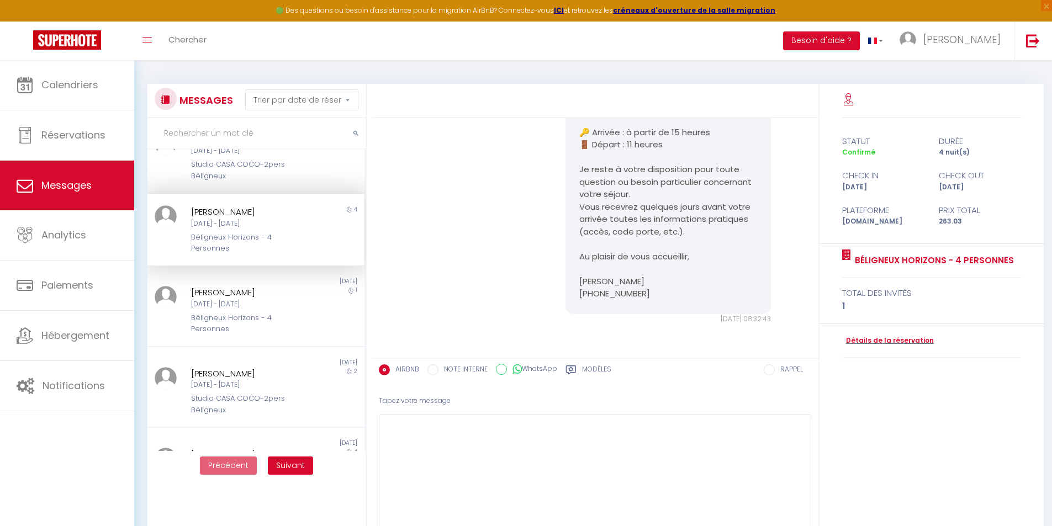
scroll to position [55, 0]
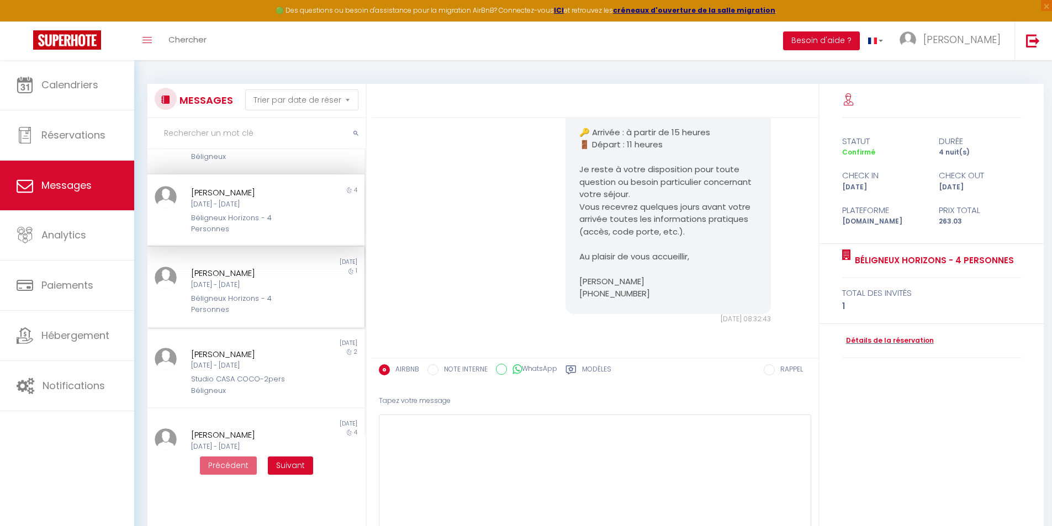
click at [264, 277] on div "[PERSON_NAME]" at bounding box center [247, 273] width 112 height 13
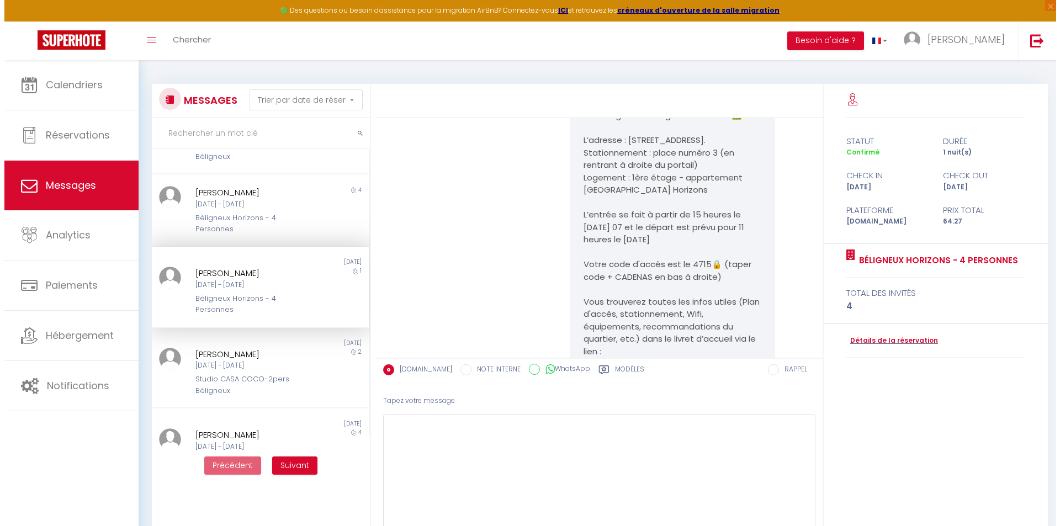
scroll to position [1063, 0]
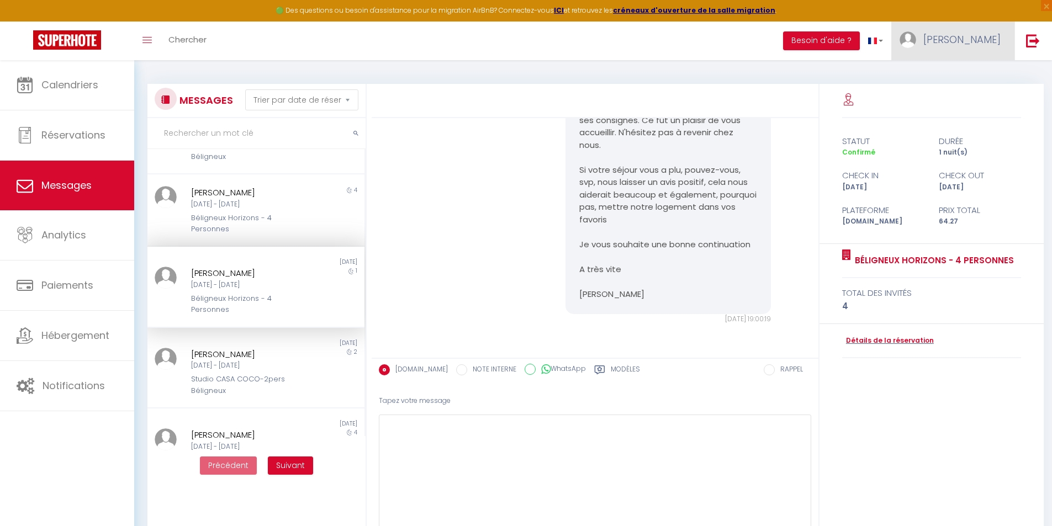
click at [978, 38] on span "[PERSON_NAME]" at bounding box center [961, 40] width 77 height 14
click at [1041, 35] on link at bounding box center [1032, 41] width 36 height 39
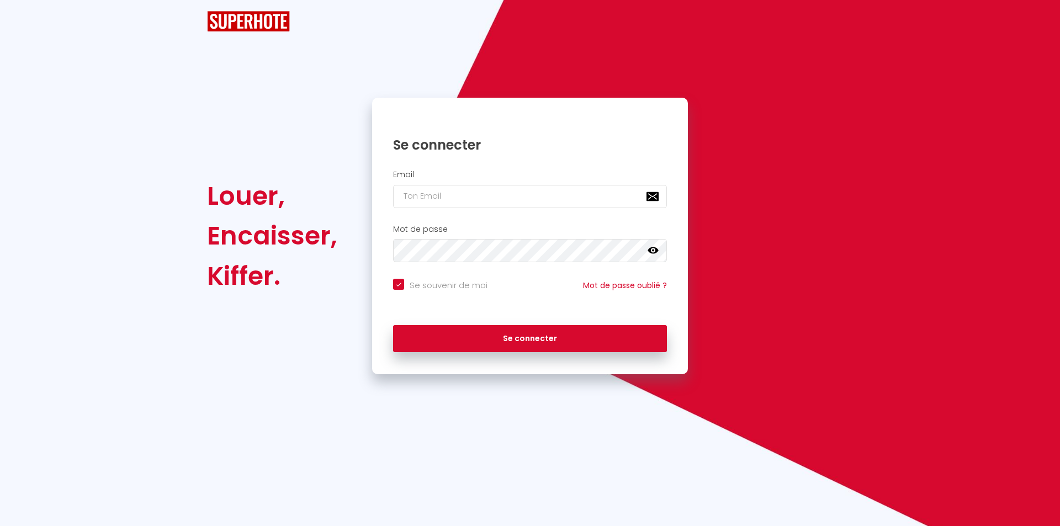
checkbox input "true"
